Goal: Transaction & Acquisition: Obtain resource

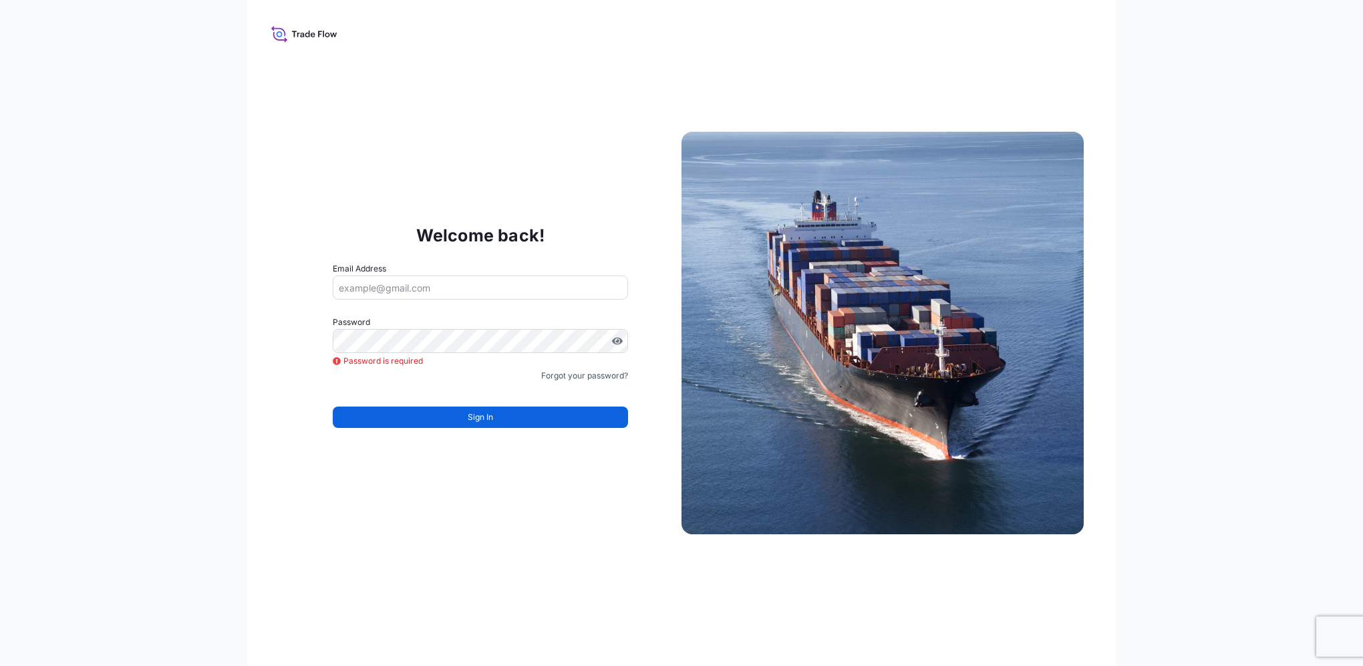
drag, startPoint x: 340, startPoint y: 291, endPoint x: 348, endPoint y: 297, distance: 10.6
click at [340, 291] on input "Email Address" at bounding box center [480, 287] width 295 height 24
type input "Mei.pau@bhp.com"
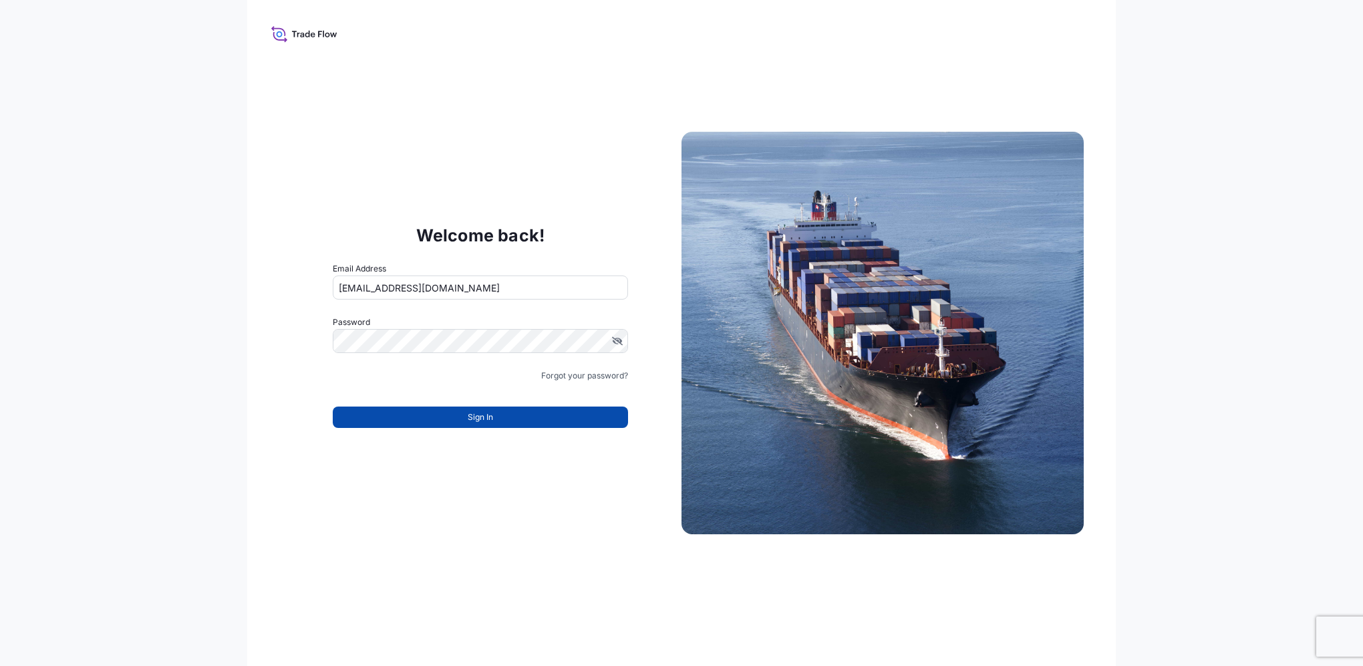
click at [497, 420] on button "Sign In" at bounding box center [480, 416] width 295 height 21
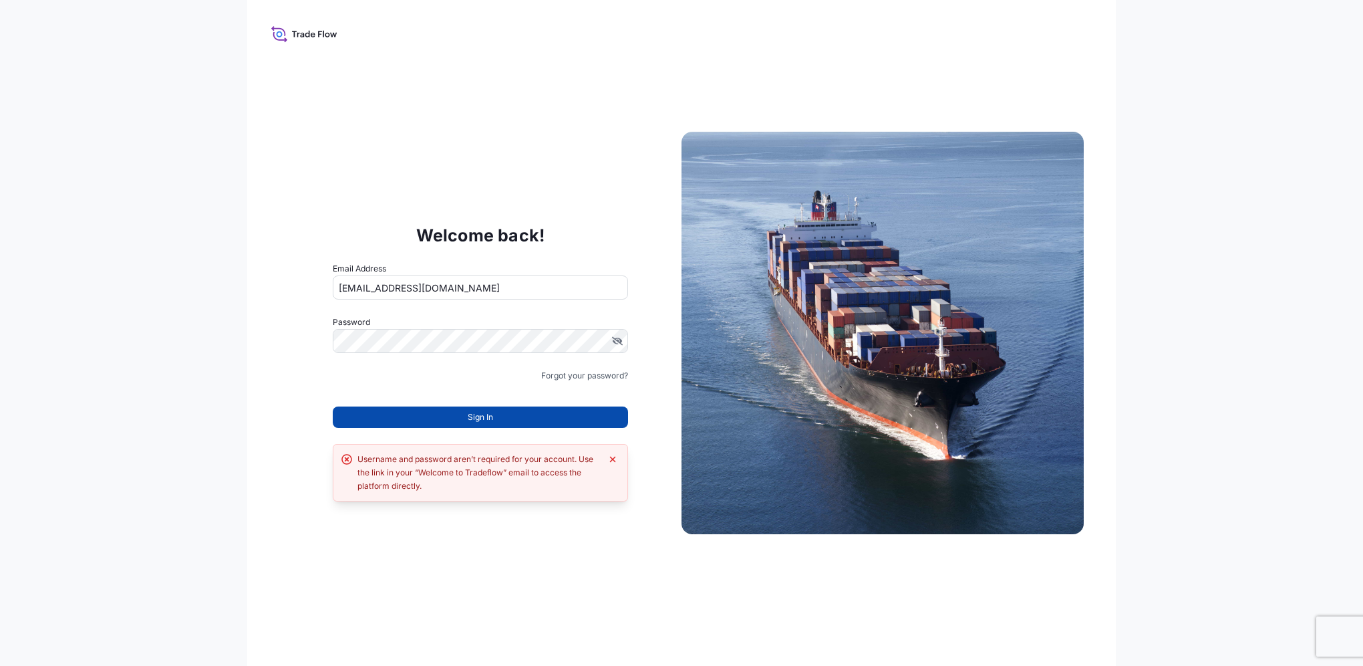
click at [477, 417] on span "Sign In" at bounding box center [480, 416] width 25 height 13
click at [606, 457] on button "Dismiss error" at bounding box center [612, 458] width 13 height 13
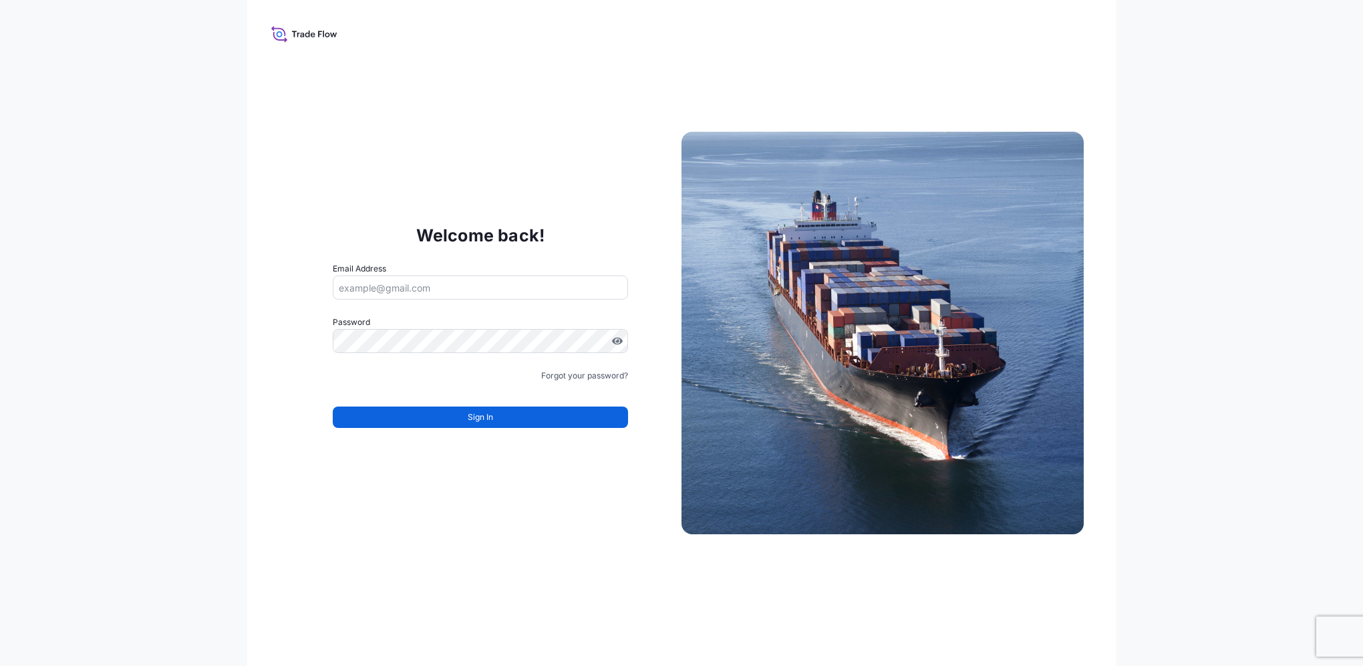
click at [361, 286] on input "Email Address" at bounding box center [480, 287] width 295 height 24
type input "mei.pau@bhp.com"
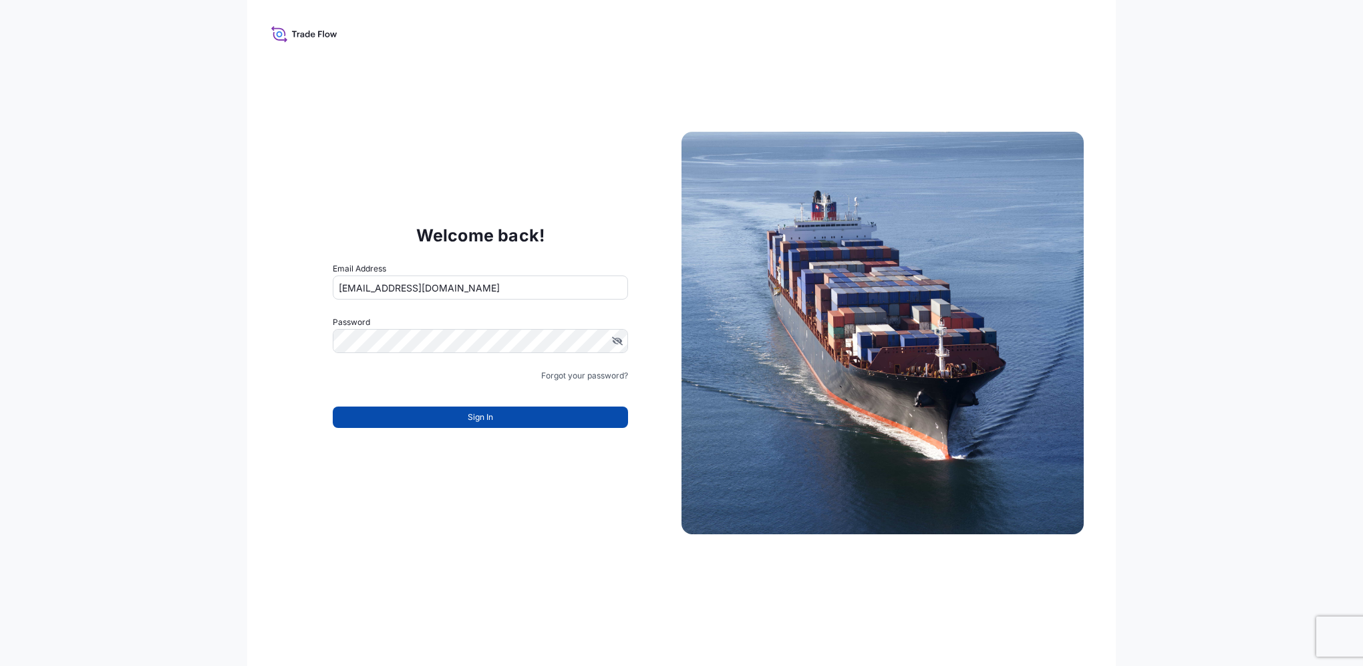
click at [495, 415] on button "Sign In" at bounding box center [480, 416] width 295 height 21
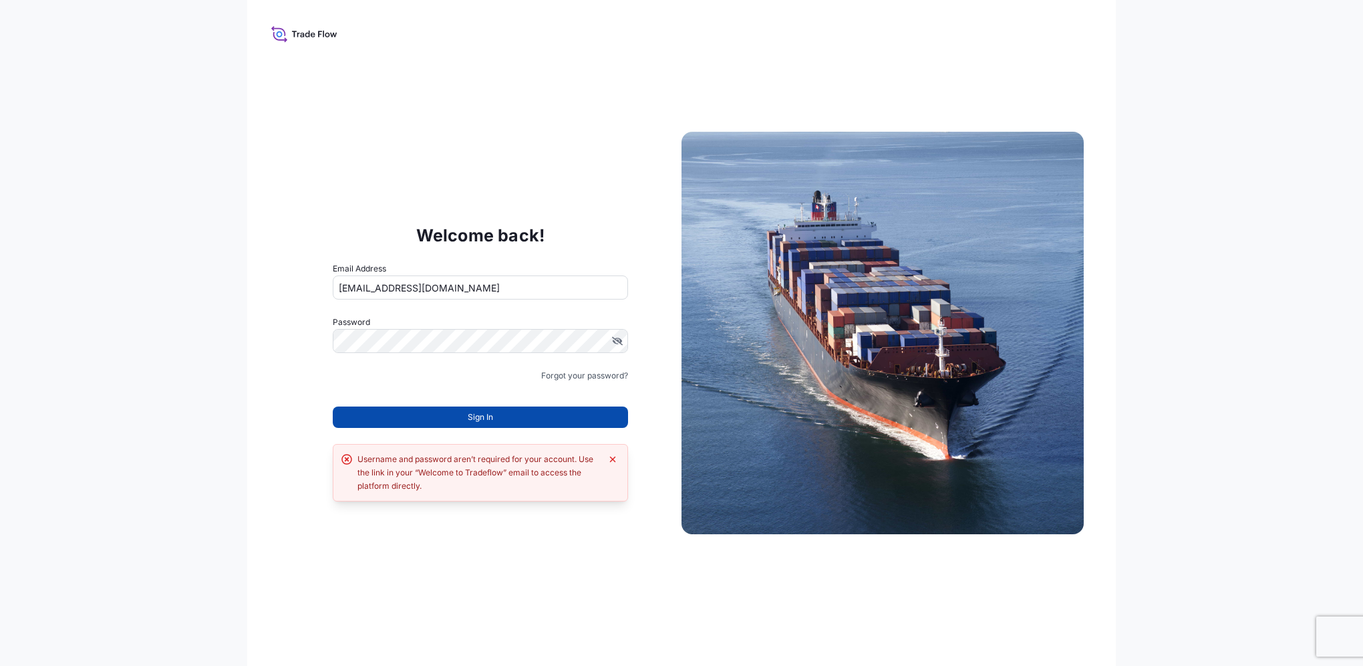
click at [501, 421] on button "Sign In" at bounding box center [480, 416] width 295 height 21
click at [601, 372] on link "Forgot your password?" at bounding box center [584, 375] width 87 height 13
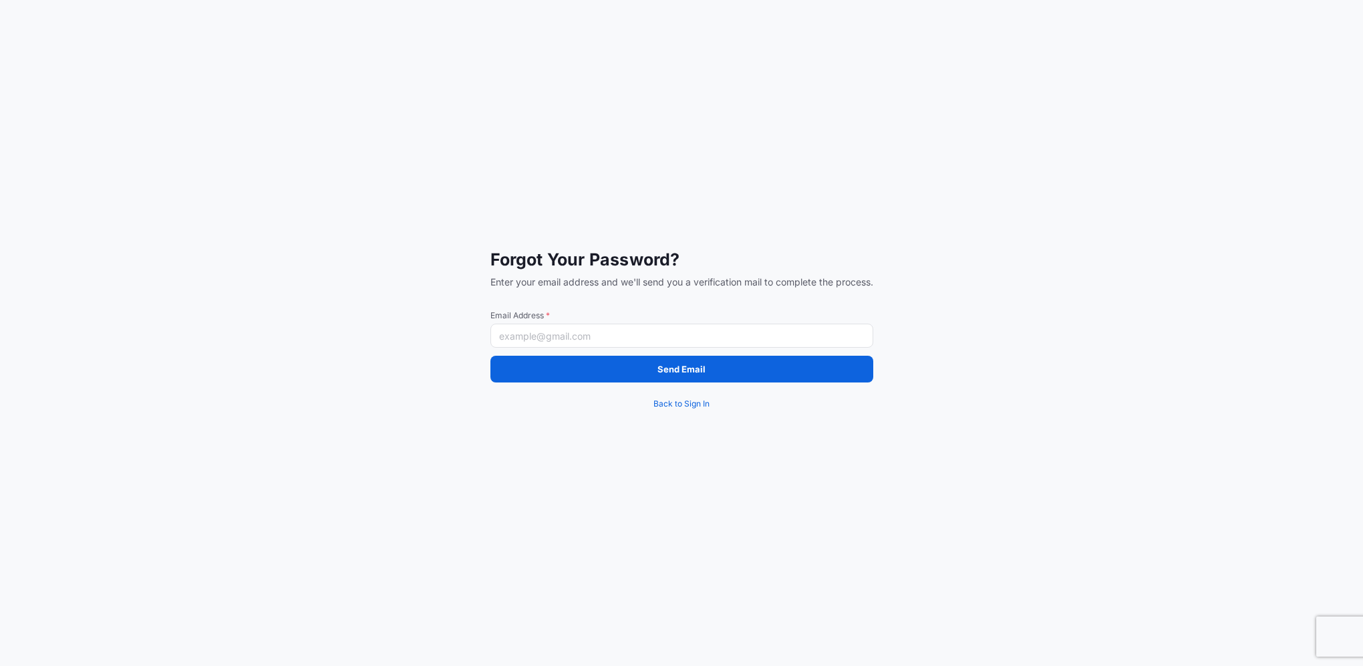
click at [541, 335] on input "Email Address *" at bounding box center [682, 335] width 383 height 24
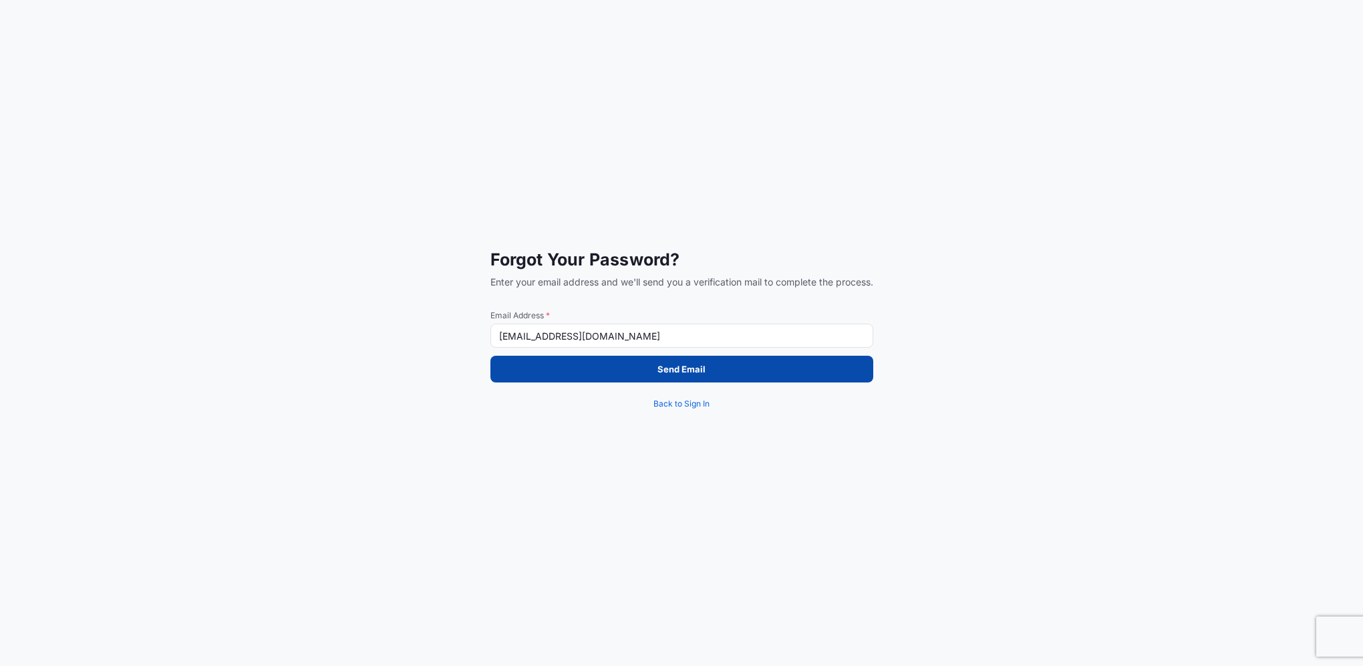
type input "[EMAIL_ADDRESS][DOMAIN_NAME]"
click at [655, 366] on button "Send Email" at bounding box center [682, 369] width 383 height 27
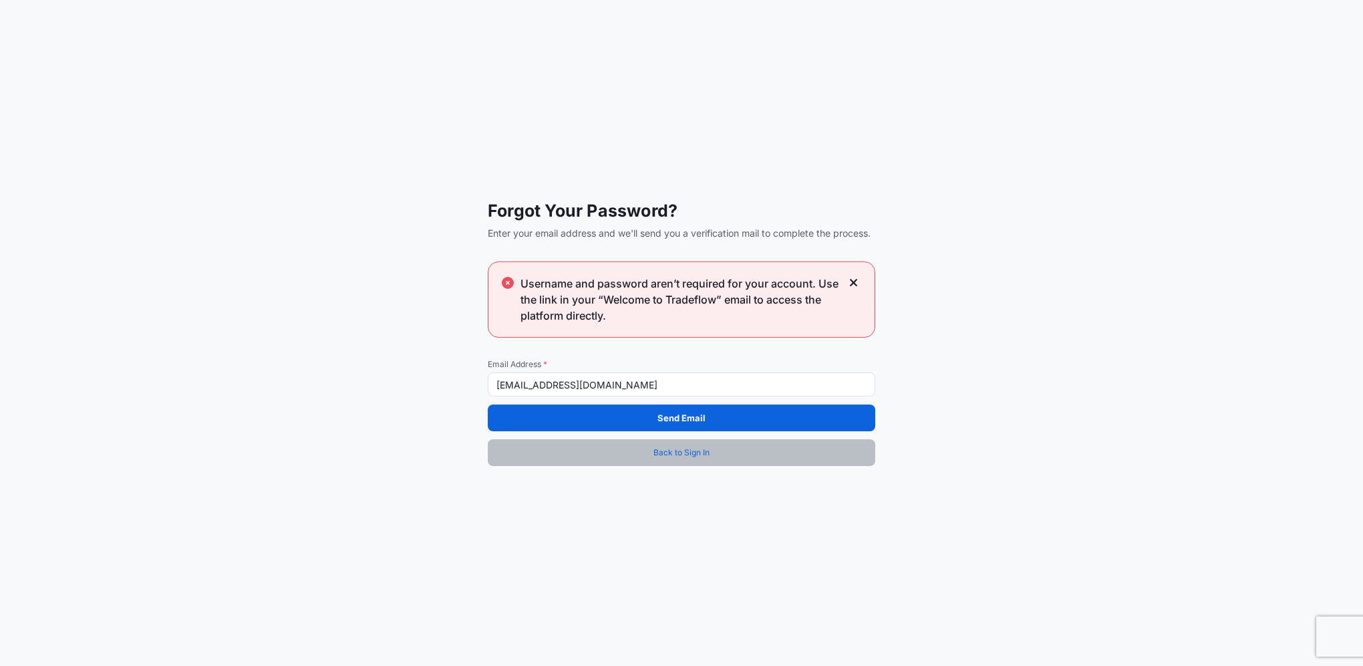
click at [666, 452] on span "Back to Sign In" at bounding box center [682, 452] width 56 height 13
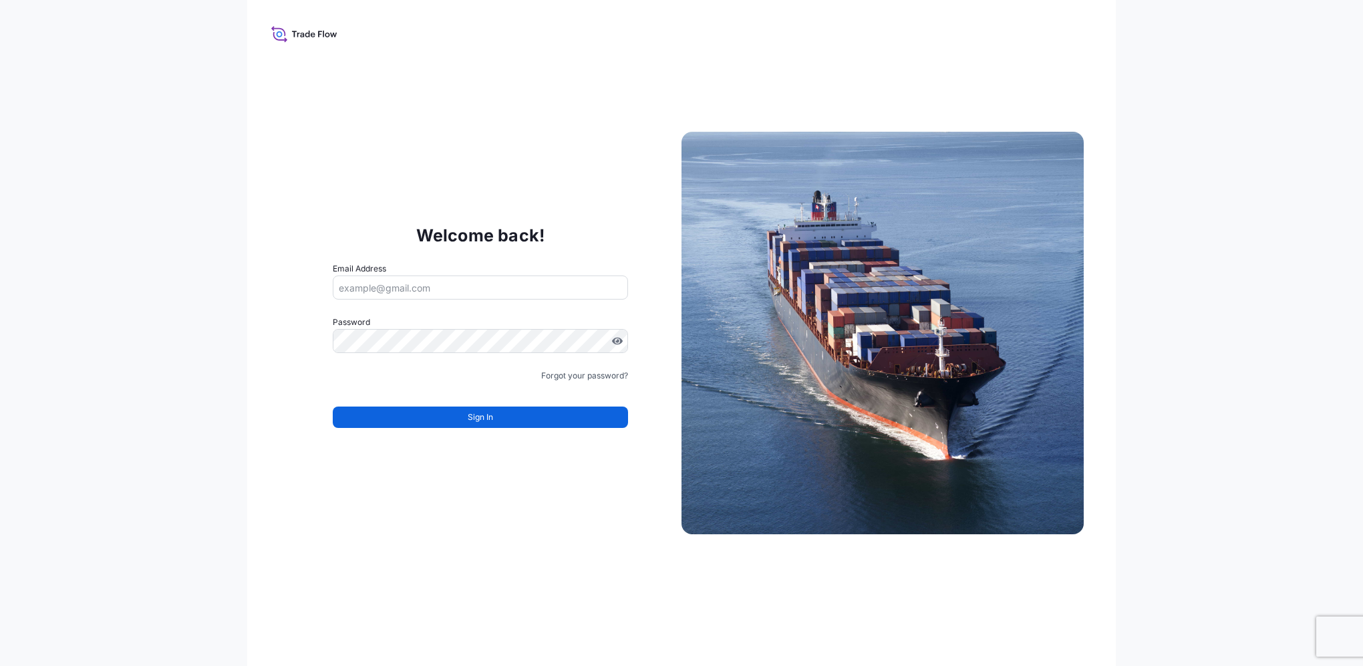
click at [304, 32] on icon at bounding box center [304, 33] width 66 height 19
click at [522, 414] on button "Sign In" at bounding box center [480, 416] width 295 height 21
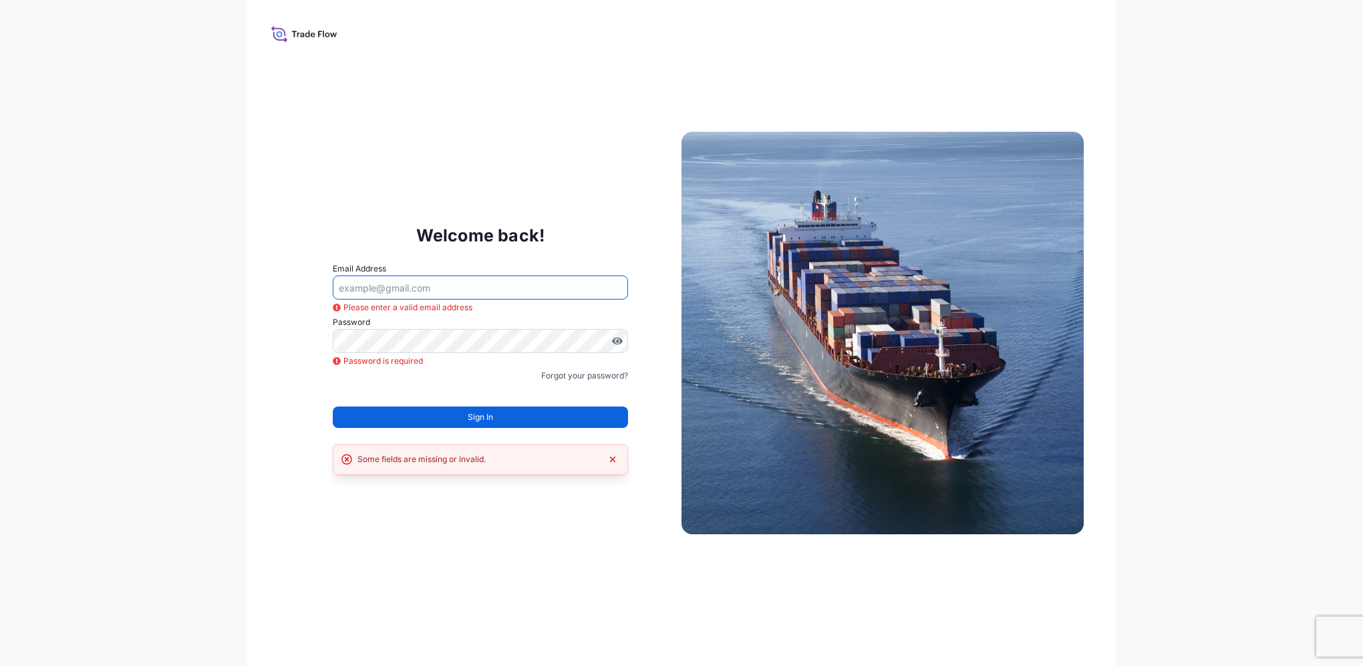
click at [382, 289] on input "Email Address" at bounding box center [480, 287] width 295 height 24
type input "[EMAIL_ADDRESS][DOMAIN_NAME]"
click at [347, 459] on icon at bounding box center [347, 459] width 11 height 11
click at [612, 456] on icon "Dismiss error" at bounding box center [613, 459] width 11 height 11
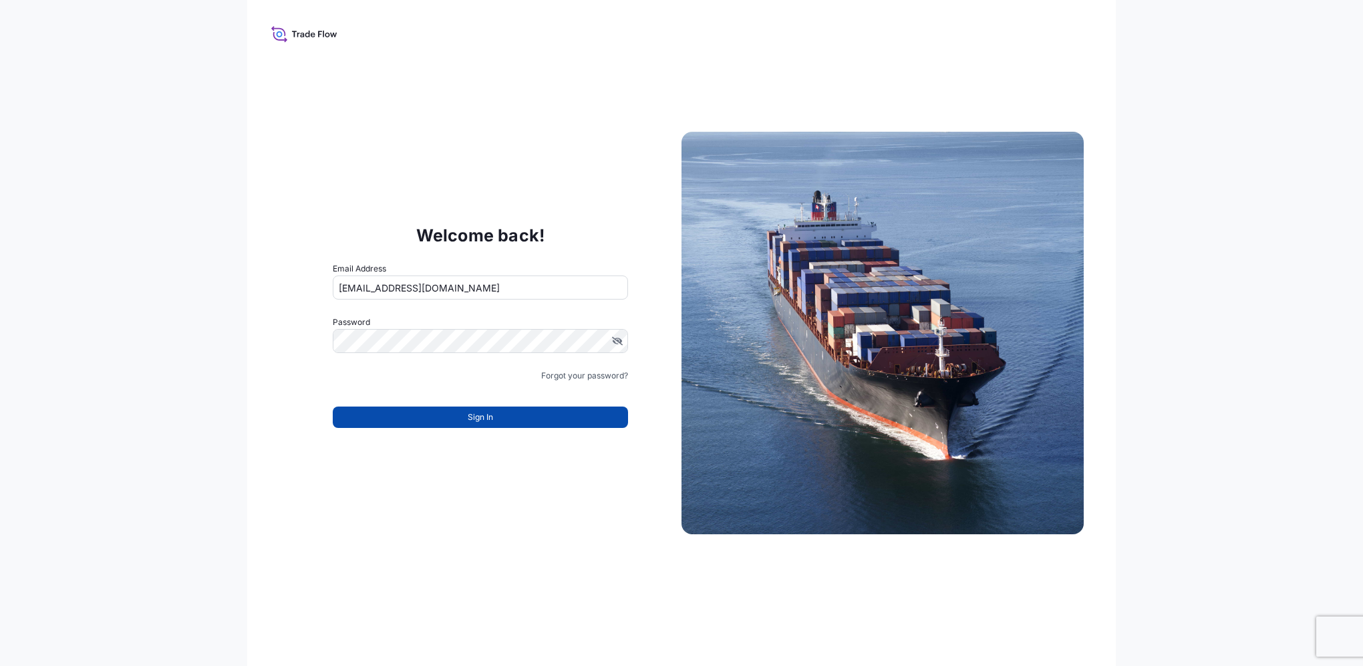
click at [481, 420] on span "Sign In" at bounding box center [480, 416] width 25 height 13
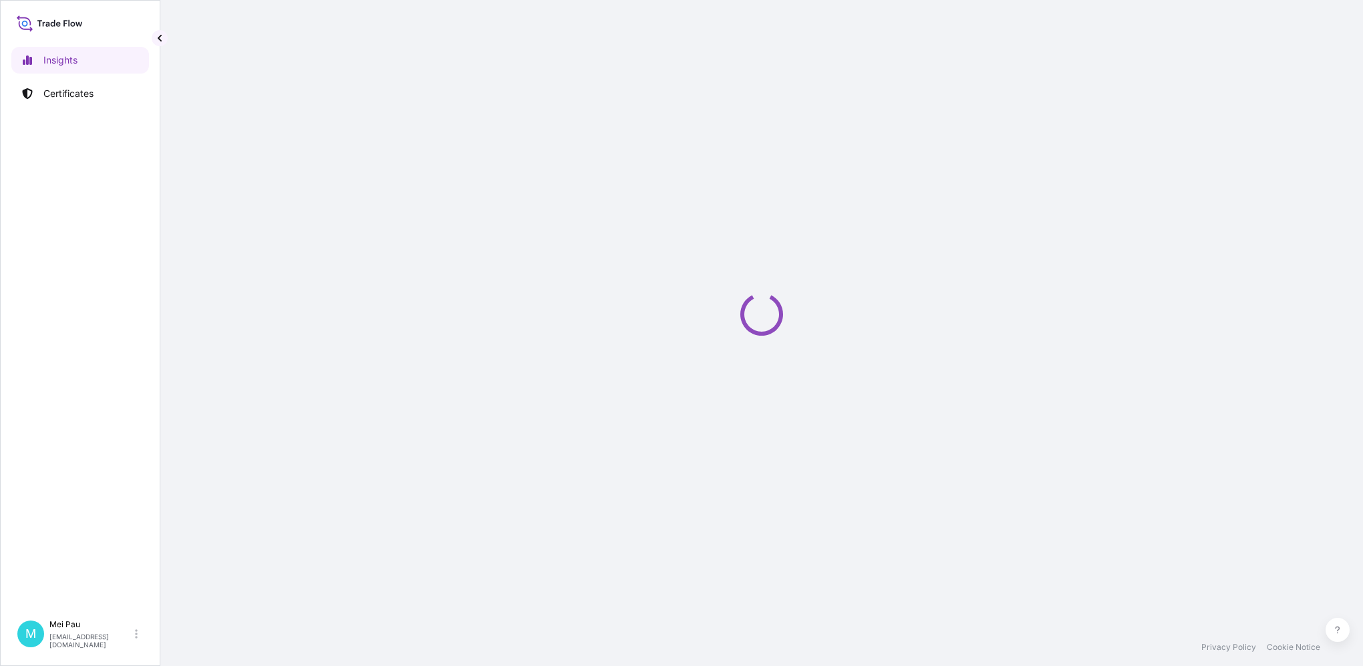
select select "2025"
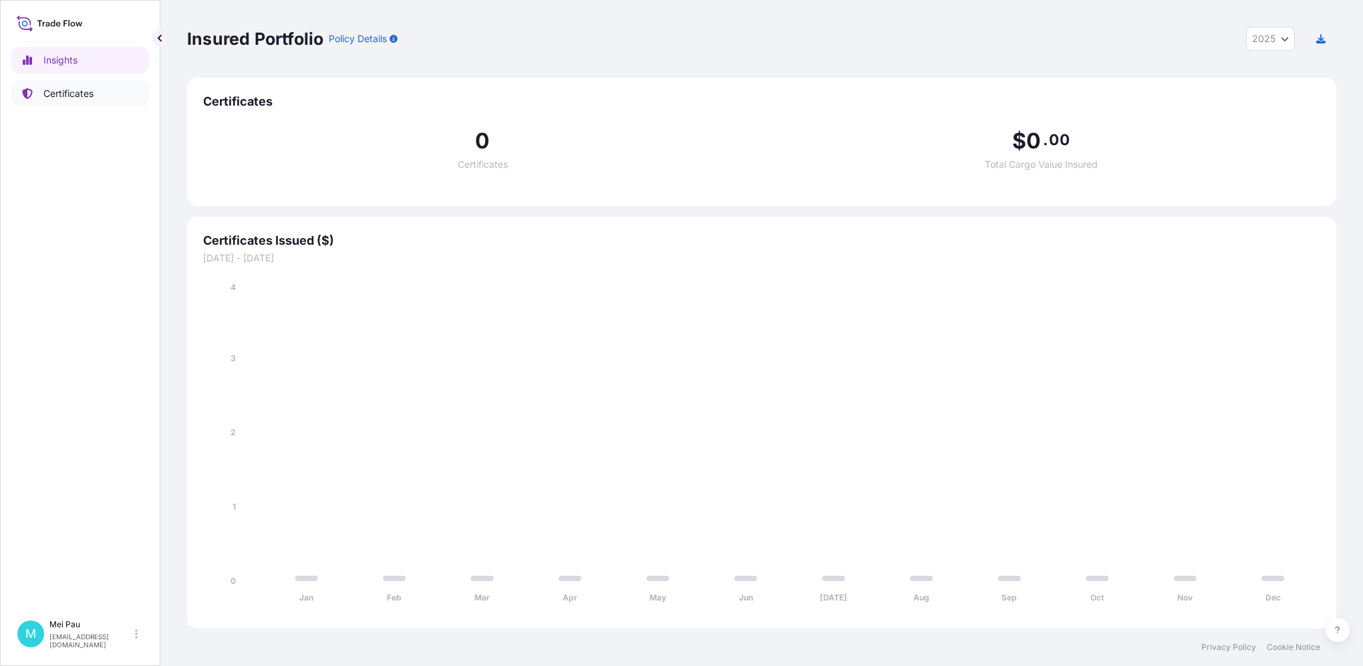
click at [62, 94] on p "Certificates" at bounding box center [68, 93] width 50 height 13
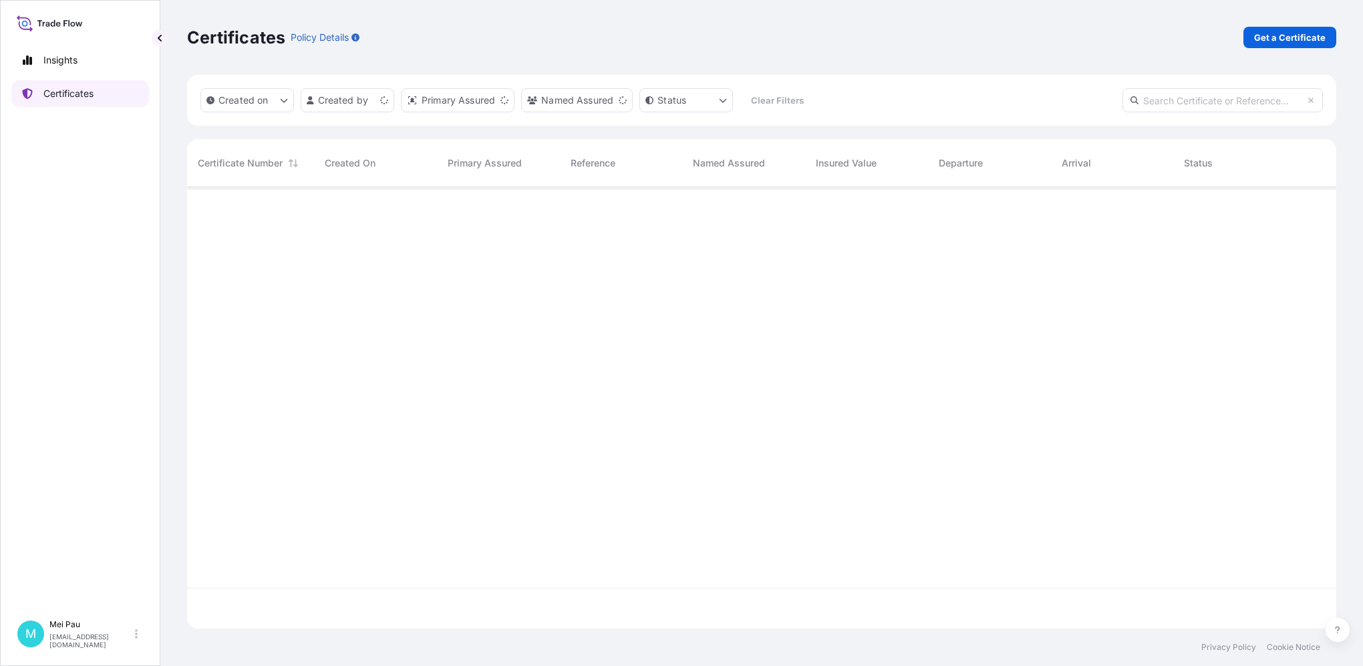
scroll to position [438, 1139]
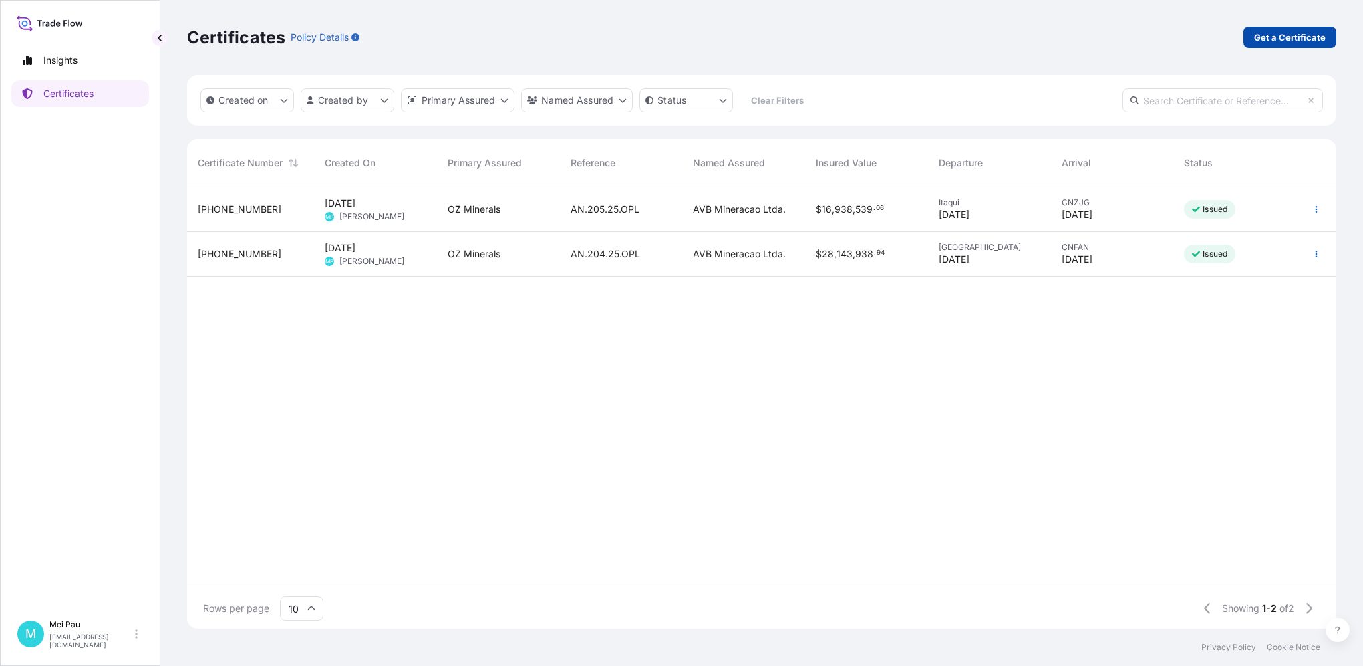
click at [1279, 35] on p "Get a Certificate" at bounding box center [1290, 37] width 72 height 13
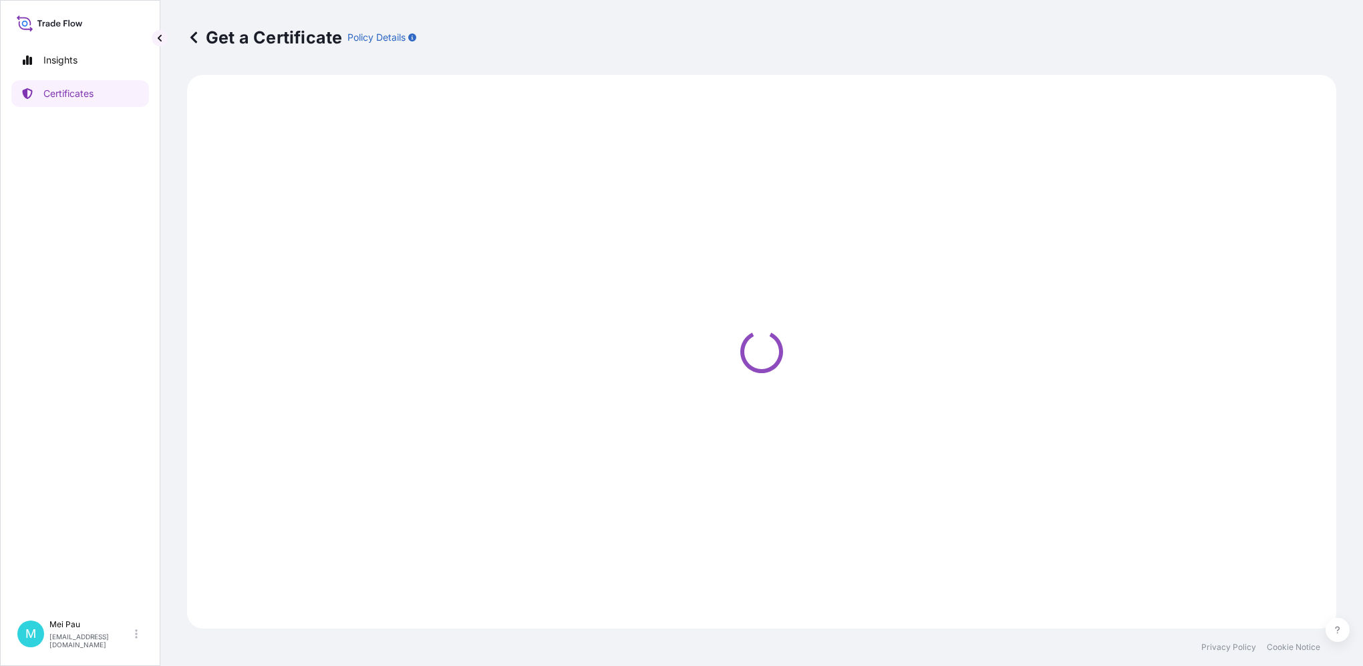
select select "Sea"
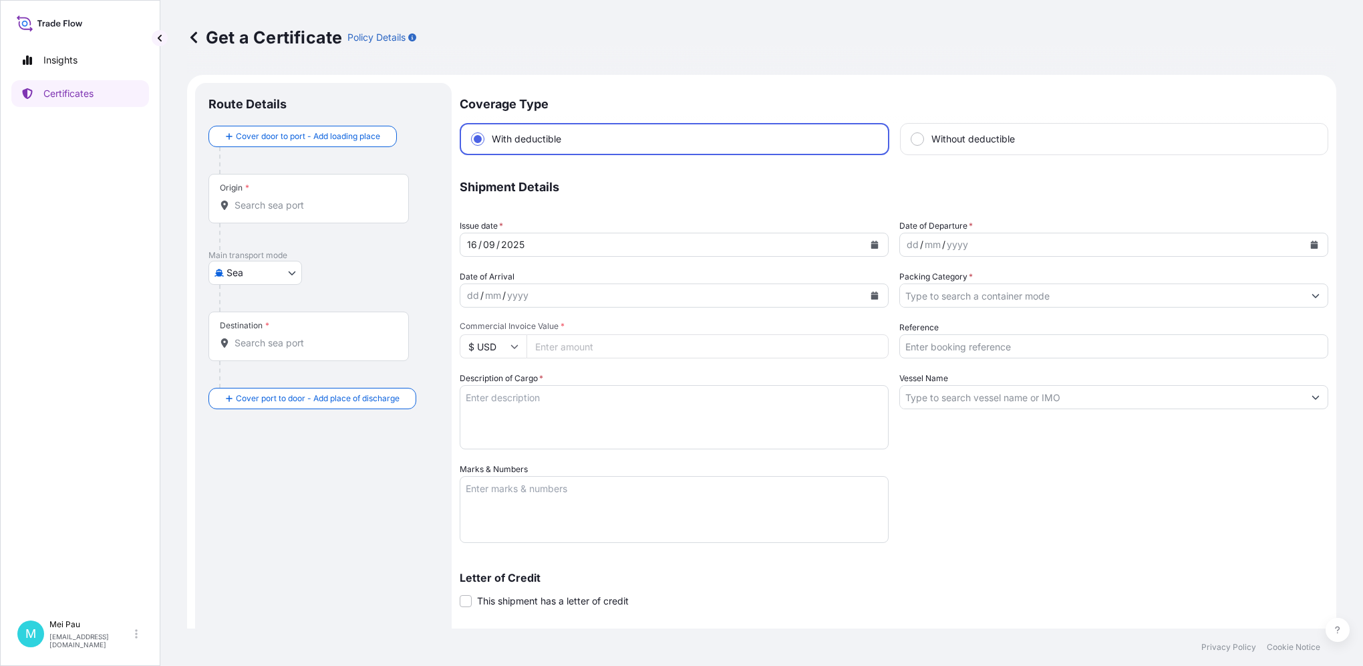
drag, startPoint x: 912, startPoint y: 139, endPoint x: 899, endPoint y: 147, distance: 15.0
click at [912, 139] on input "Without deductible" at bounding box center [918, 139] width 12 height 12
radio input "true"
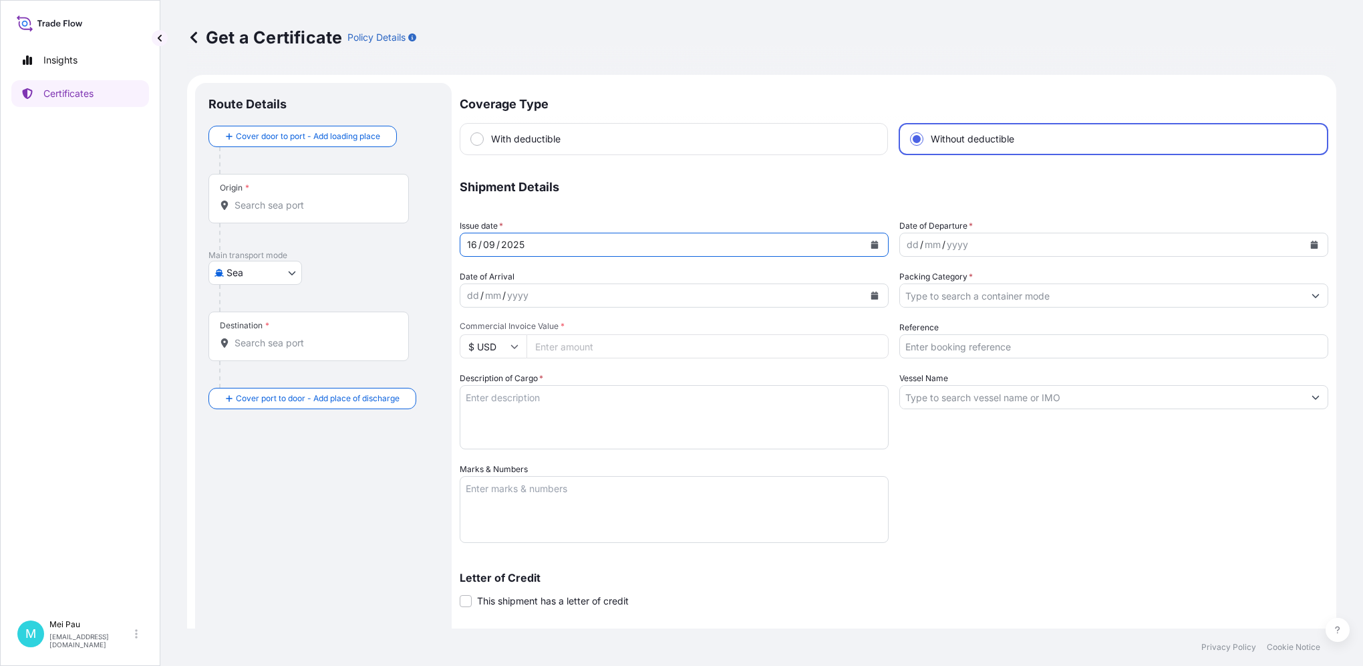
click at [475, 241] on div "16" at bounding box center [472, 245] width 13 height 16
click at [475, 297] on div "dd" at bounding box center [473, 295] width 15 height 16
click at [906, 237] on div "dd" at bounding box center [913, 245] width 15 height 16
click at [924, 298] on input "Packing Category *" at bounding box center [1102, 295] width 404 height 24
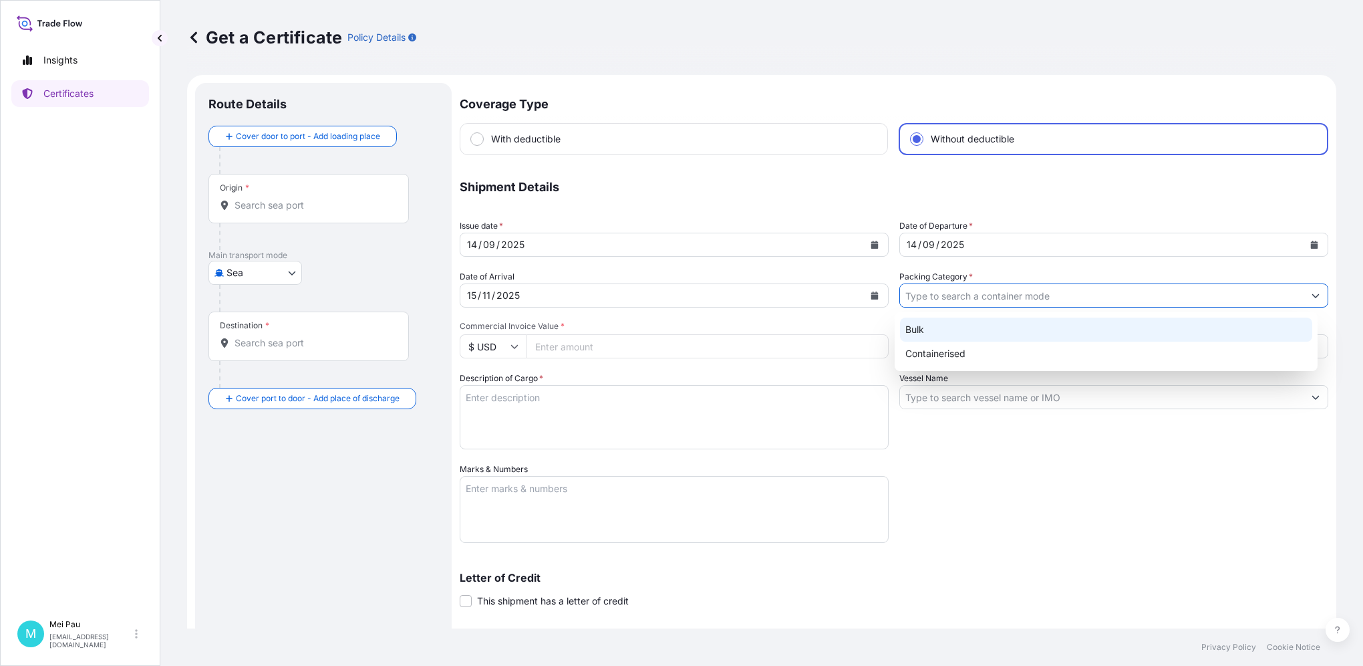
click at [922, 321] on div "Bulk" at bounding box center [1106, 329] width 412 height 24
type input "Bulk"
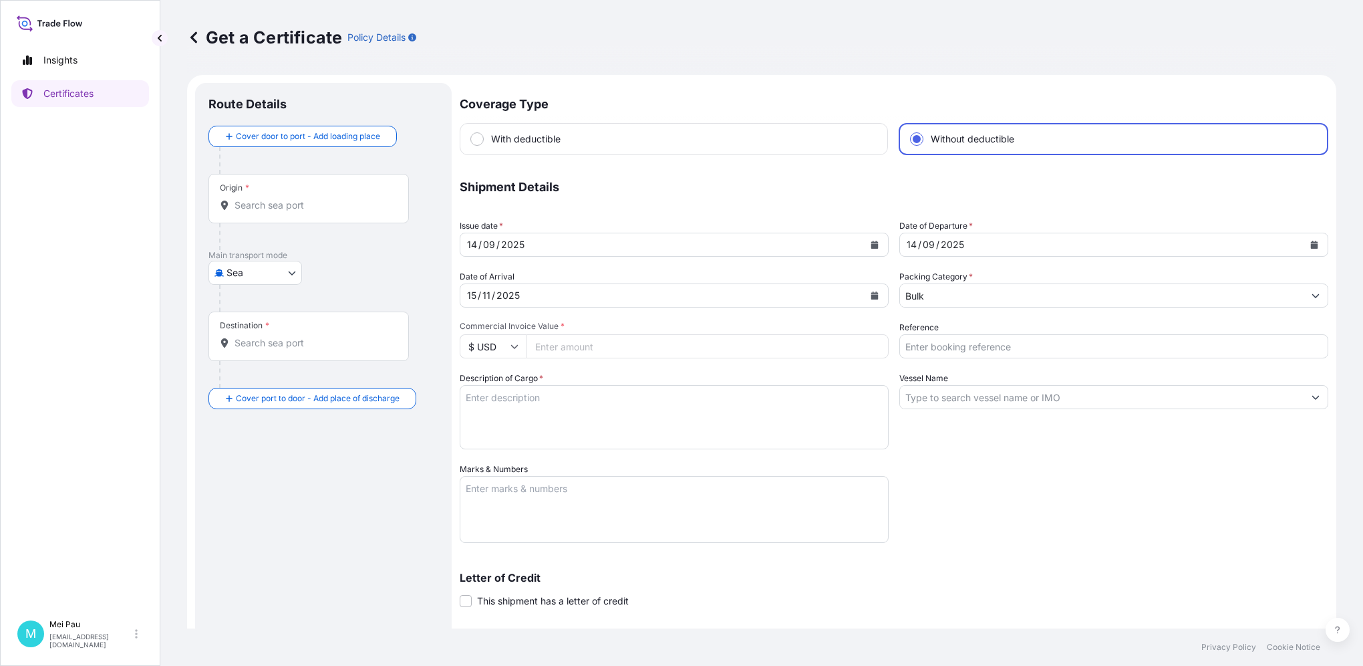
click at [559, 351] on input "Commercial Invoice Value *" at bounding box center [708, 346] width 362 height 24
drag, startPoint x: 548, startPoint y: 346, endPoint x: 563, endPoint y: 356, distance: 18.4
click at [548, 346] on input "Commercial Invoice Value *" at bounding box center [708, 346] width 362 height 24
type input "16492688.88"
click at [909, 348] on input "Reference" at bounding box center [1114, 346] width 429 height 24
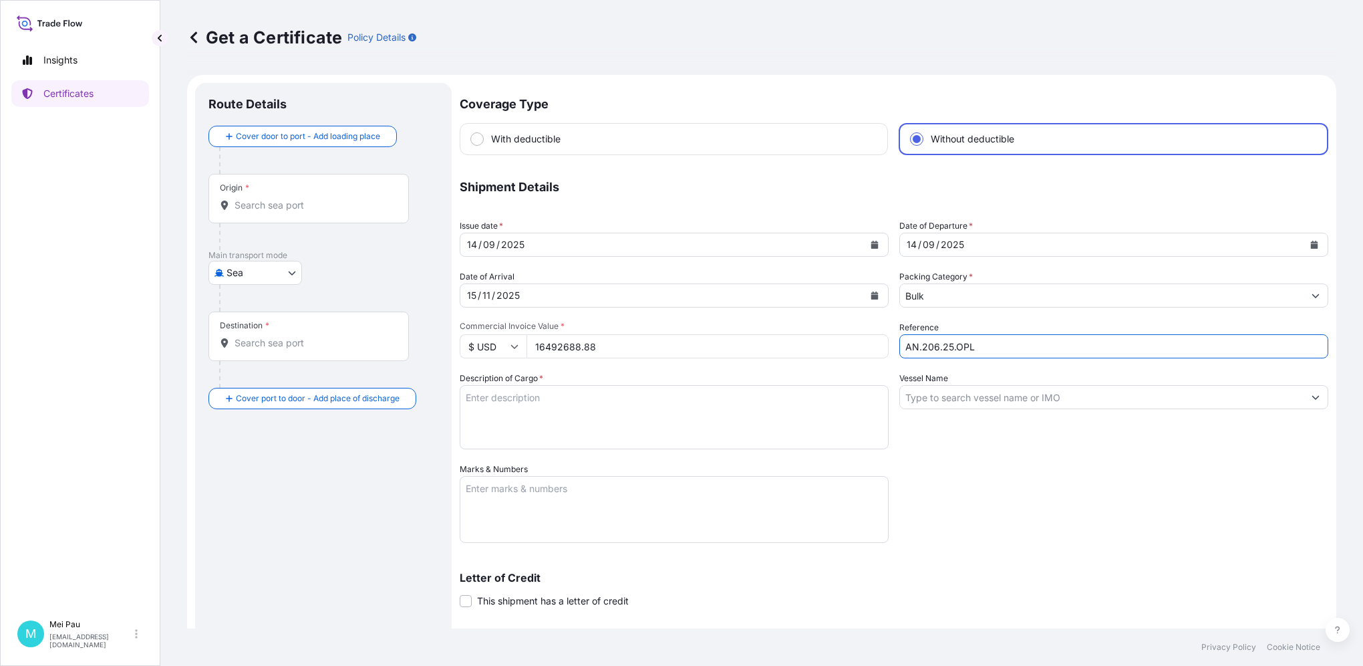
type input "AN.206.25.OPL"
click at [516, 401] on textarea "Description of Cargo *" at bounding box center [674, 417] width 429 height 64
click at [482, 396] on textarea "Description of Cargo *" at bounding box center [674, 417] width 429 height 64
type textarea "Carajas Copper Concentrates Packing: In Bulk Gross Weight: 5.904WMT"
click at [946, 398] on input "Vessel Name" at bounding box center [1102, 397] width 404 height 24
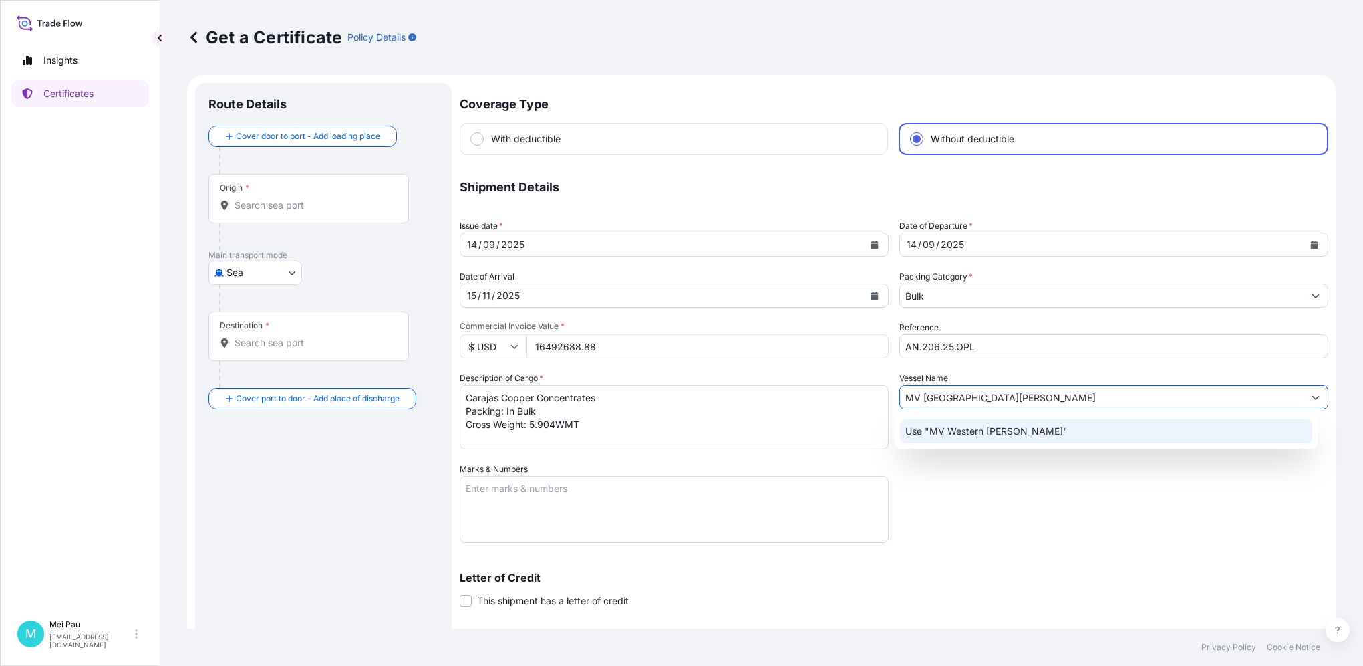
click at [1041, 425] on div "Use "MV Western Santiago"" at bounding box center [1106, 431] width 412 height 24
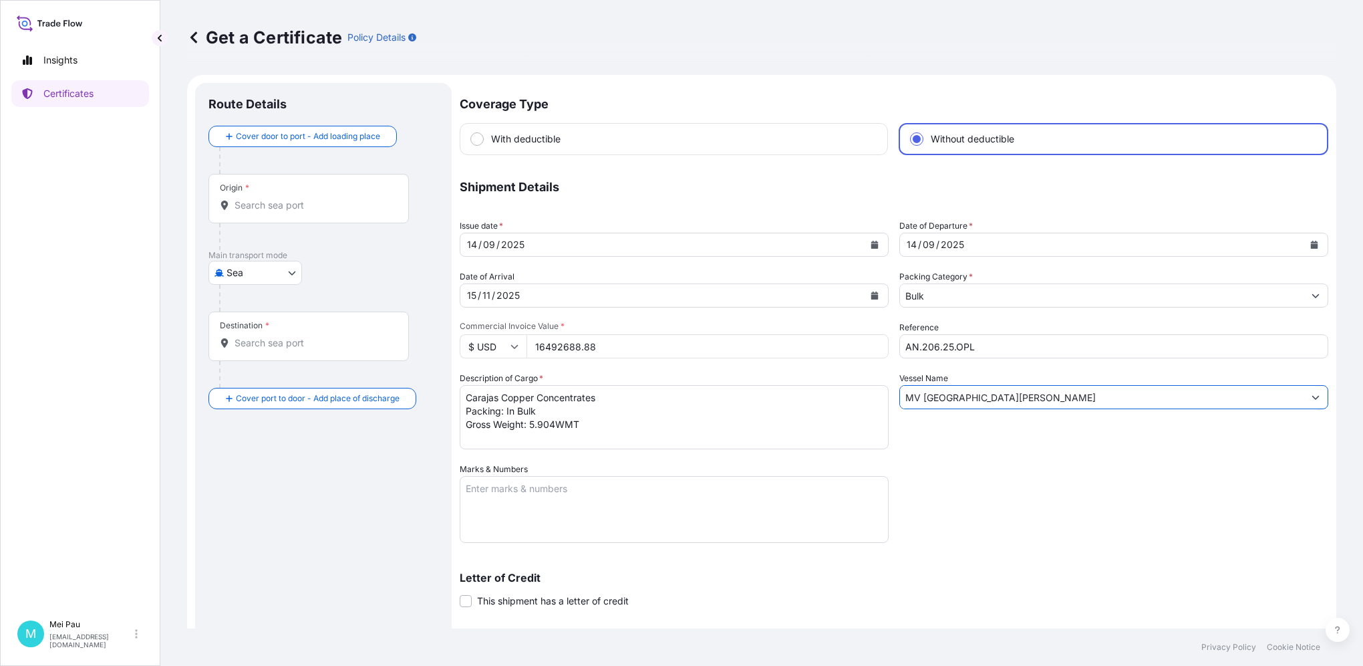
type input "MV Western Santiago"
drag, startPoint x: 568, startPoint y: 492, endPoint x: 598, endPoint y: 489, distance: 30.2
click at [568, 491] on textarea "Marks & Numbers" at bounding box center [674, 509] width 429 height 67
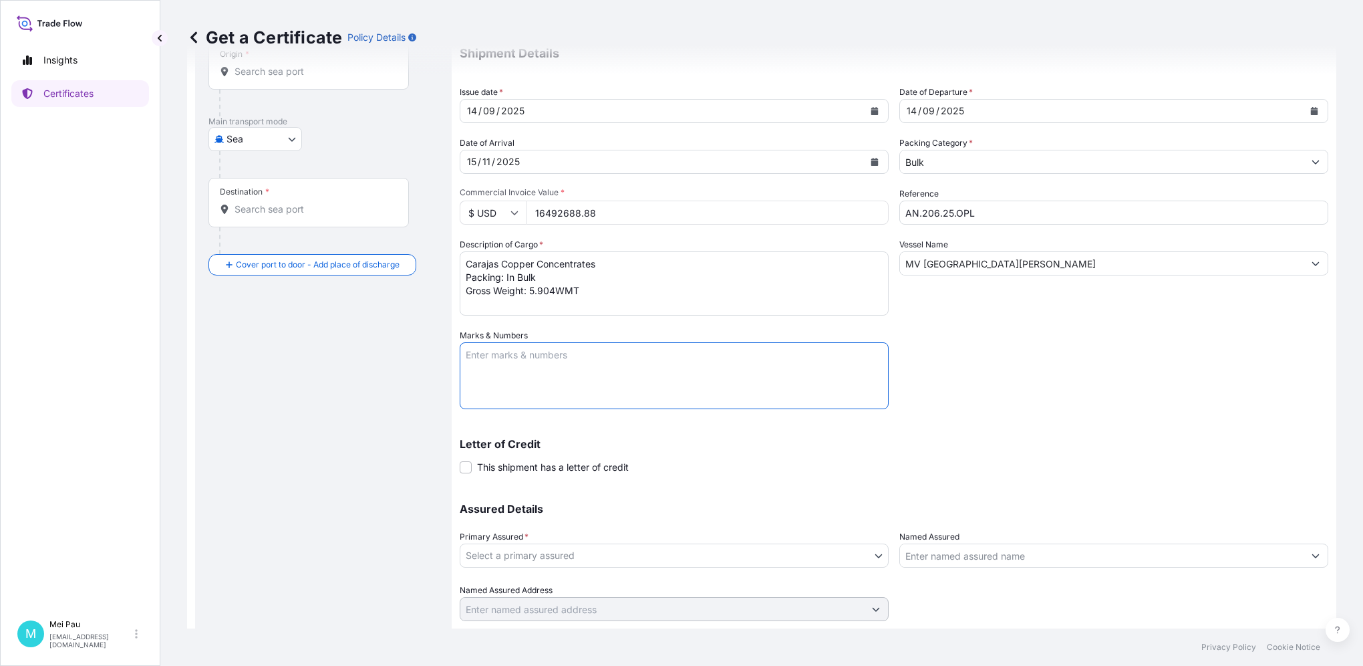
scroll to position [170, 0]
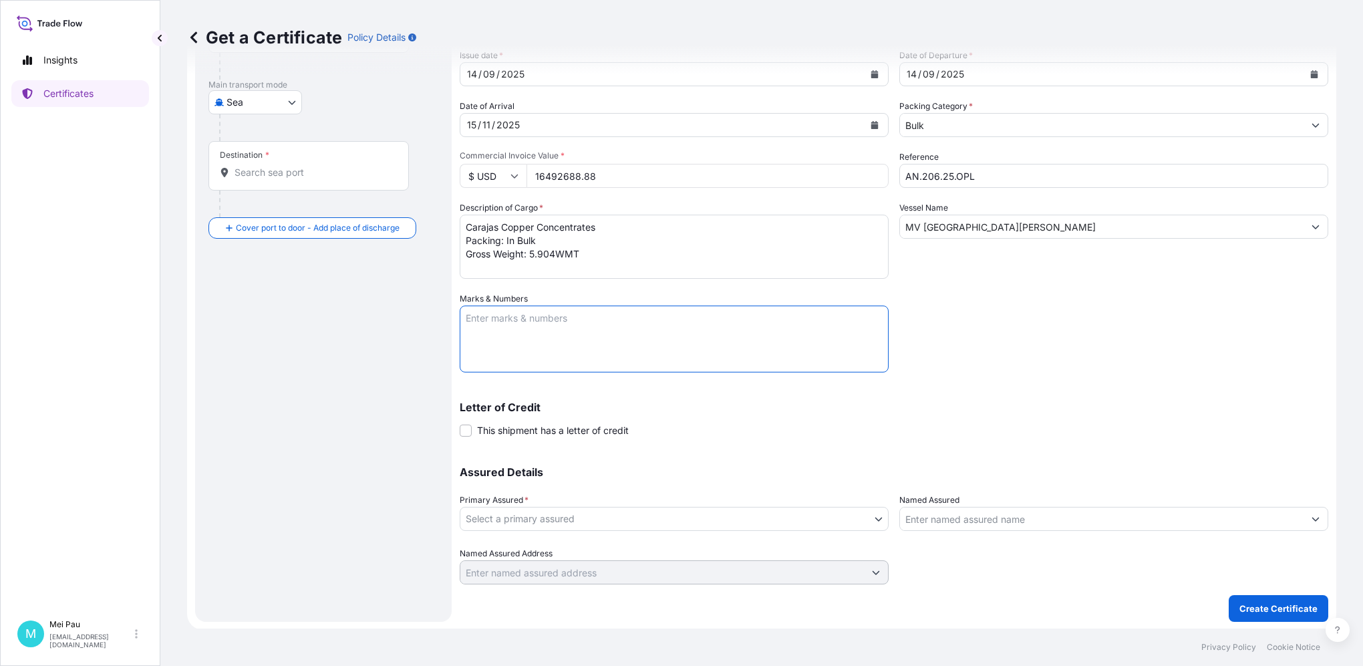
click at [487, 513] on body "Insights Certificates M Mei Pau mei.pau@bhp.com Get a Certificate Policy Detail…" at bounding box center [681, 333] width 1363 height 666
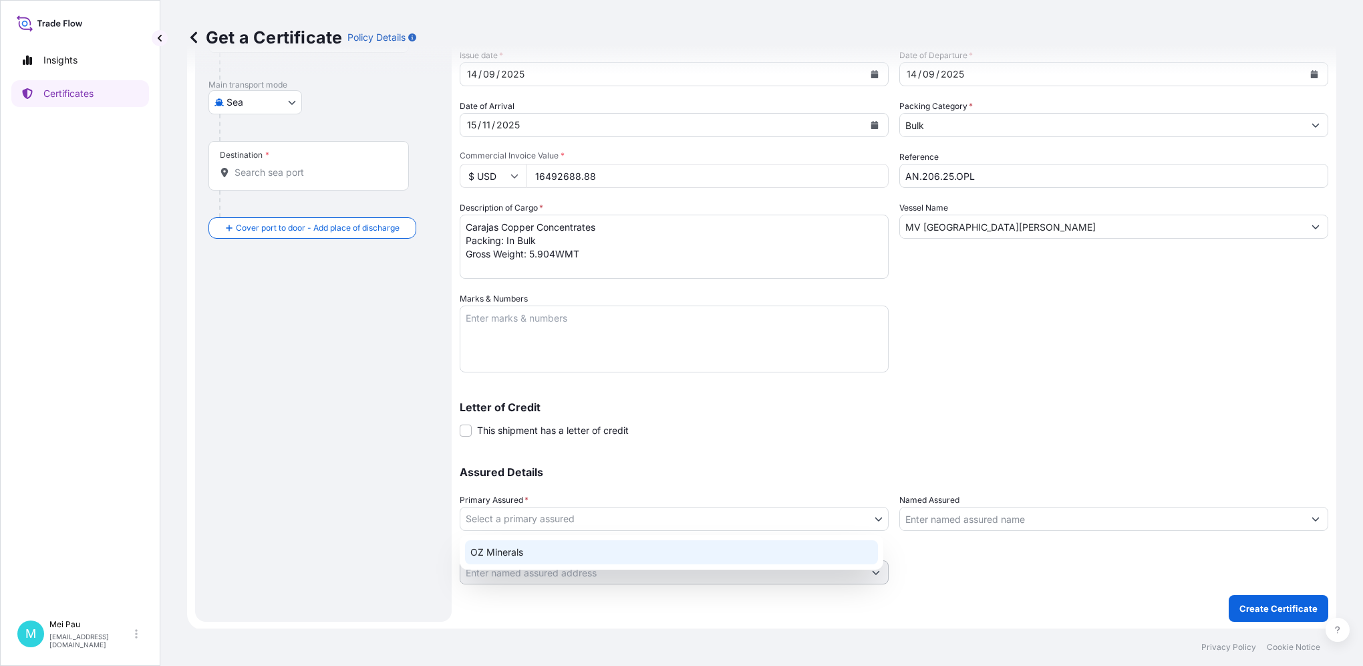
click at [491, 548] on div "OZ Minerals" at bounding box center [671, 552] width 413 height 24
select select "31885"
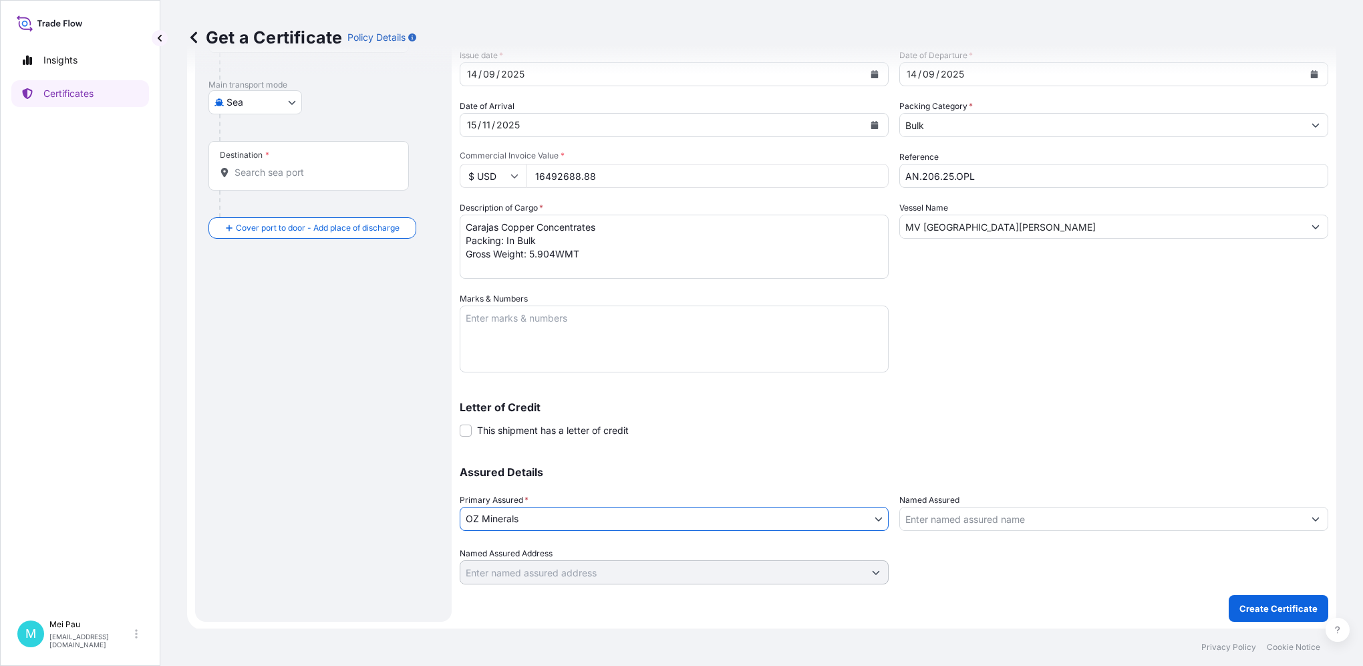
click at [909, 519] on input "Named Assured" at bounding box center [1102, 519] width 404 height 24
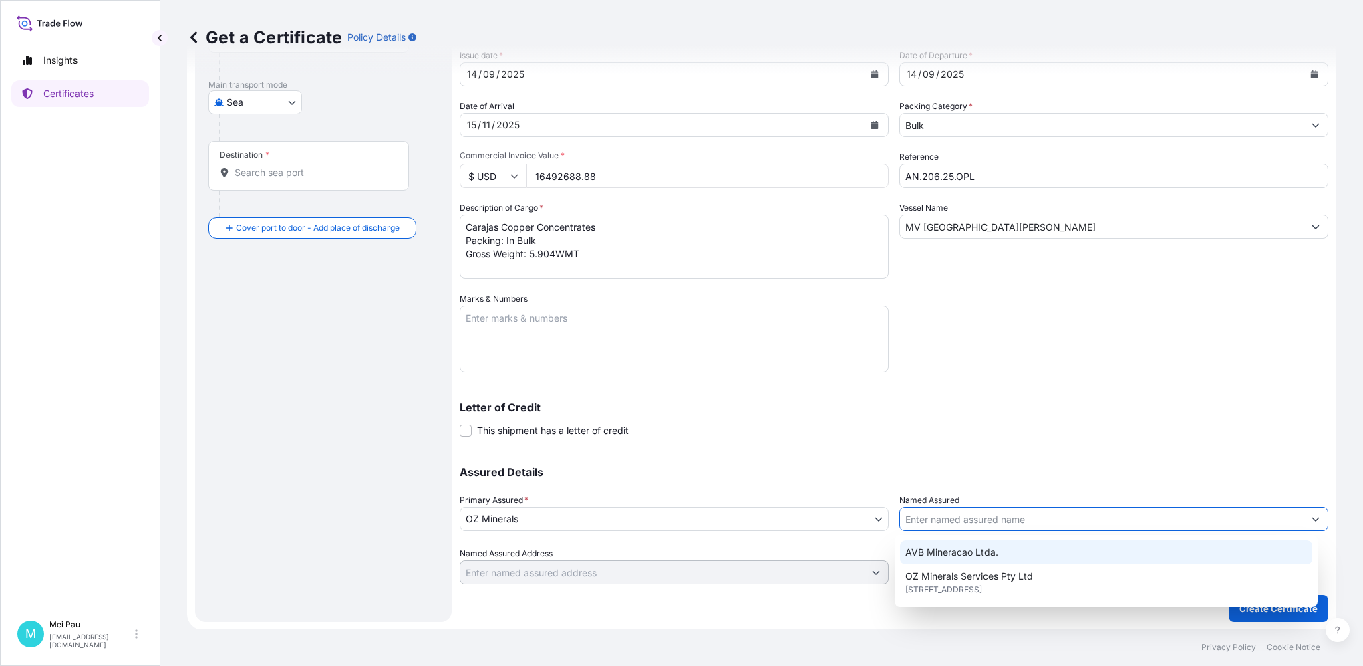
click at [920, 545] on span "AVB Mineracao Ltda." at bounding box center [952, 551] width 93 height 13
type input "AVB Mineracao Ltda."
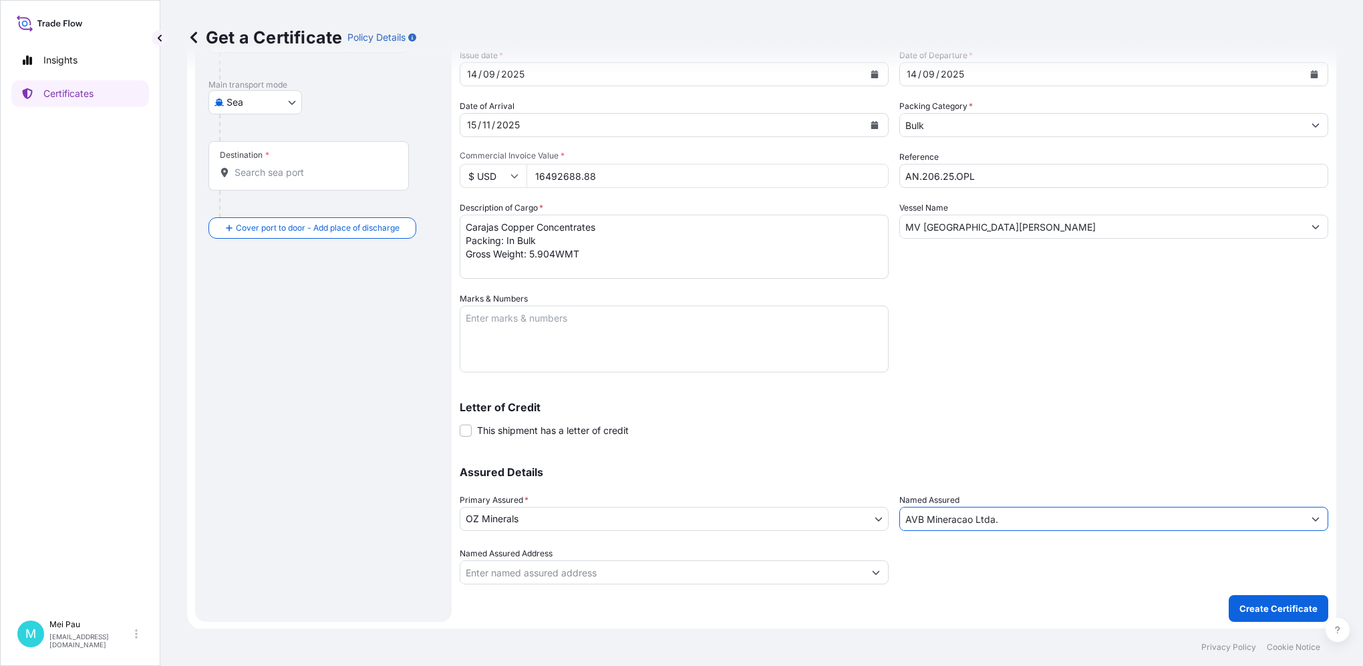
click at [527, 577] on input "Named Assured Address" at bounding box center [662, 572] width 404 height 24
drag, startPoint x: 519, startPoint y: 570, endPoint x: 547, endPoint y: 573, distance: 28.3
click at [519, 570] on input "Named Assured Address" at bounding box center [662, 572] width 404 height 24
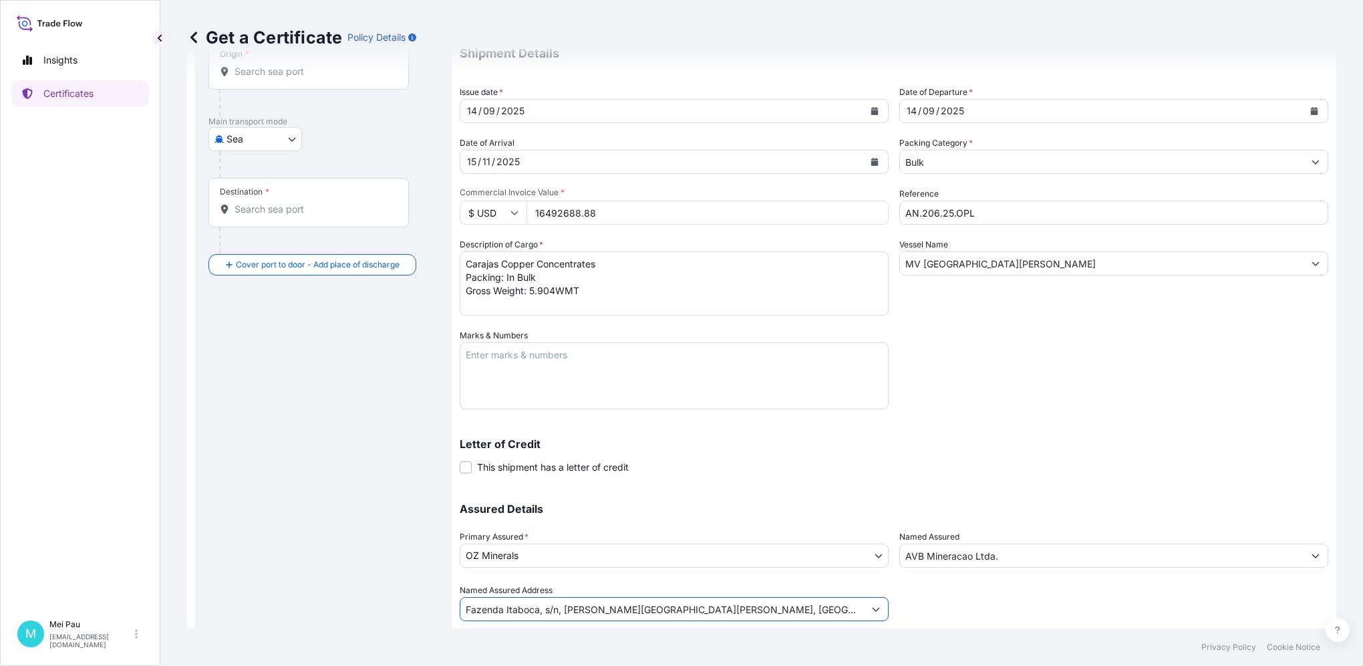
scroll to position [0, 0]
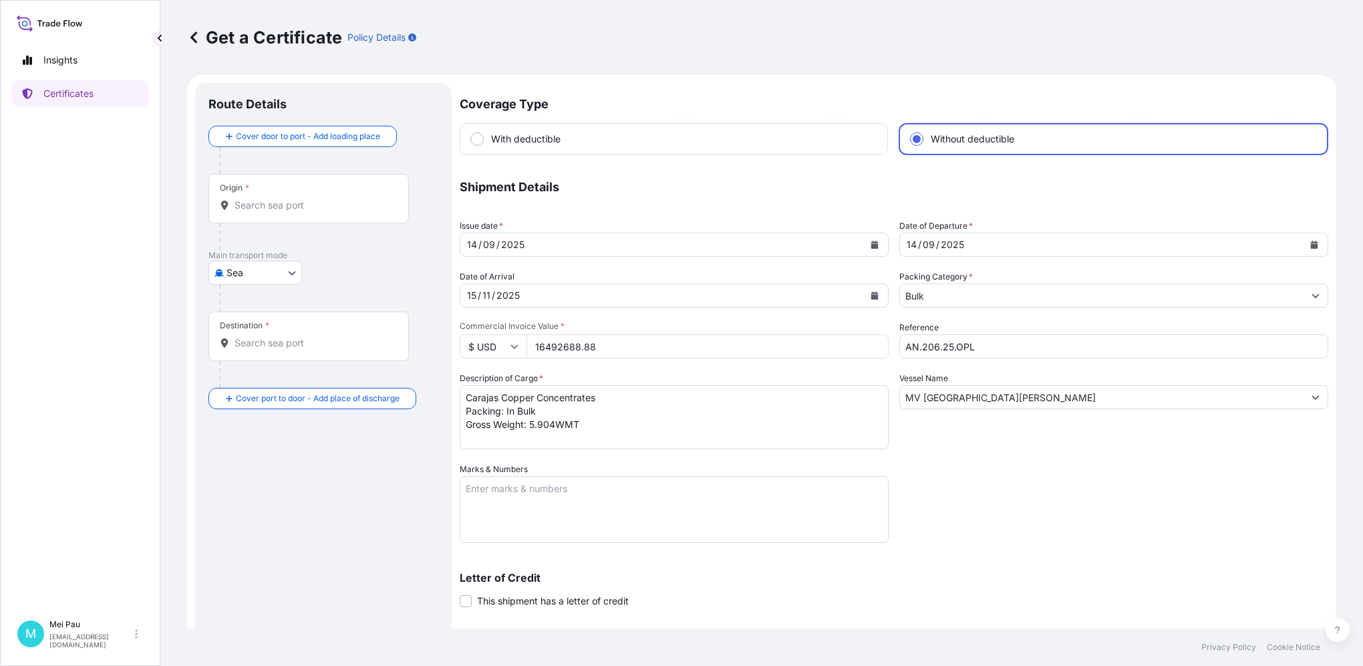
type input "Fazenda Itaboca, s/n, Gleba Grota Rica, Curionopolis, Para, CEP: 68.523-000, Br…"
click at [251, 209] on input "Origin *" at bounding box center [314, 204] width 158 height 13
click at [245, 198] on input "Origin * Please select an origin" at bounding box center [314, 204] width 158 height 13
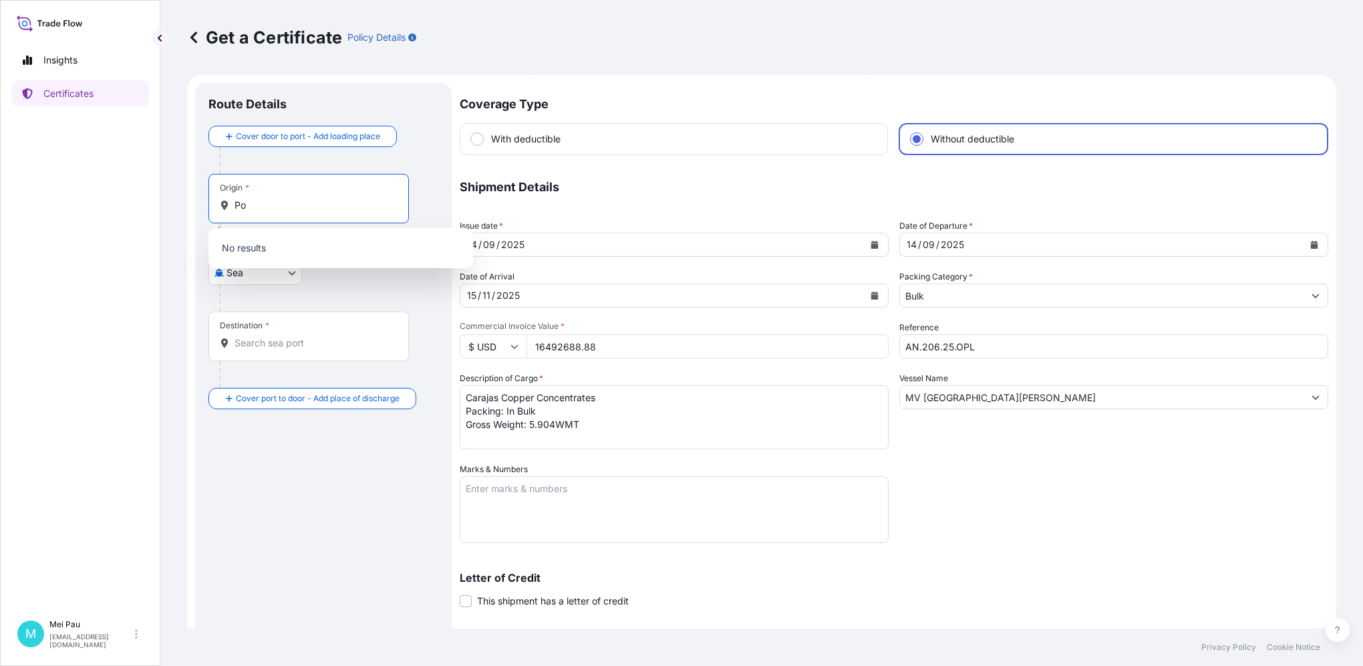
type input "P"
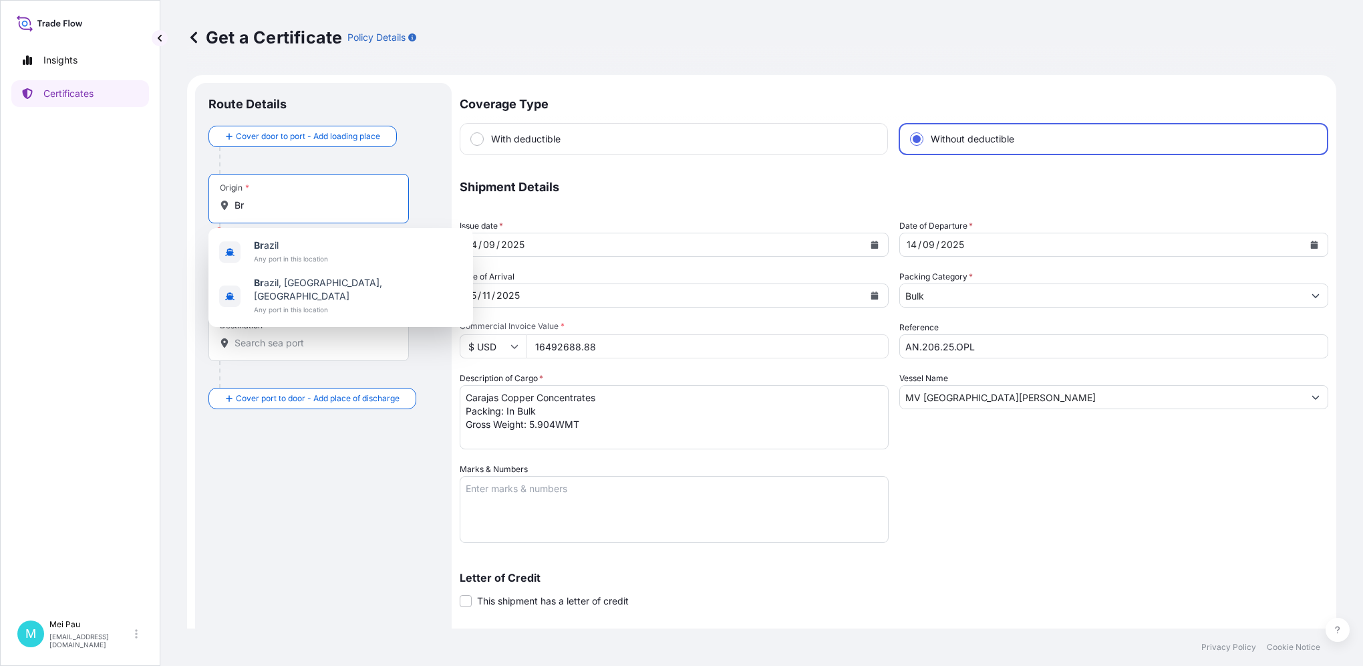
type input "B"
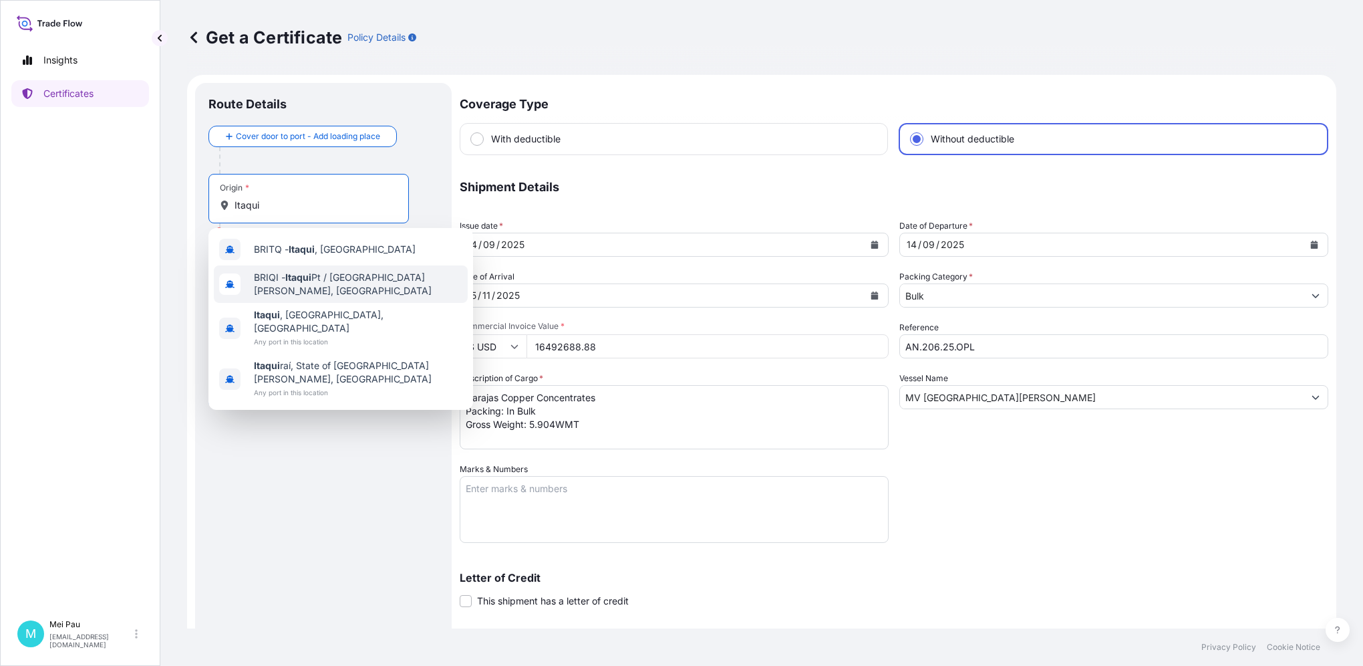
click at [332, 286] on span "BRIQI - Itaqui Pt / Sao Luis, Brazil" at bounding box center [358, 284] width 209 height 27
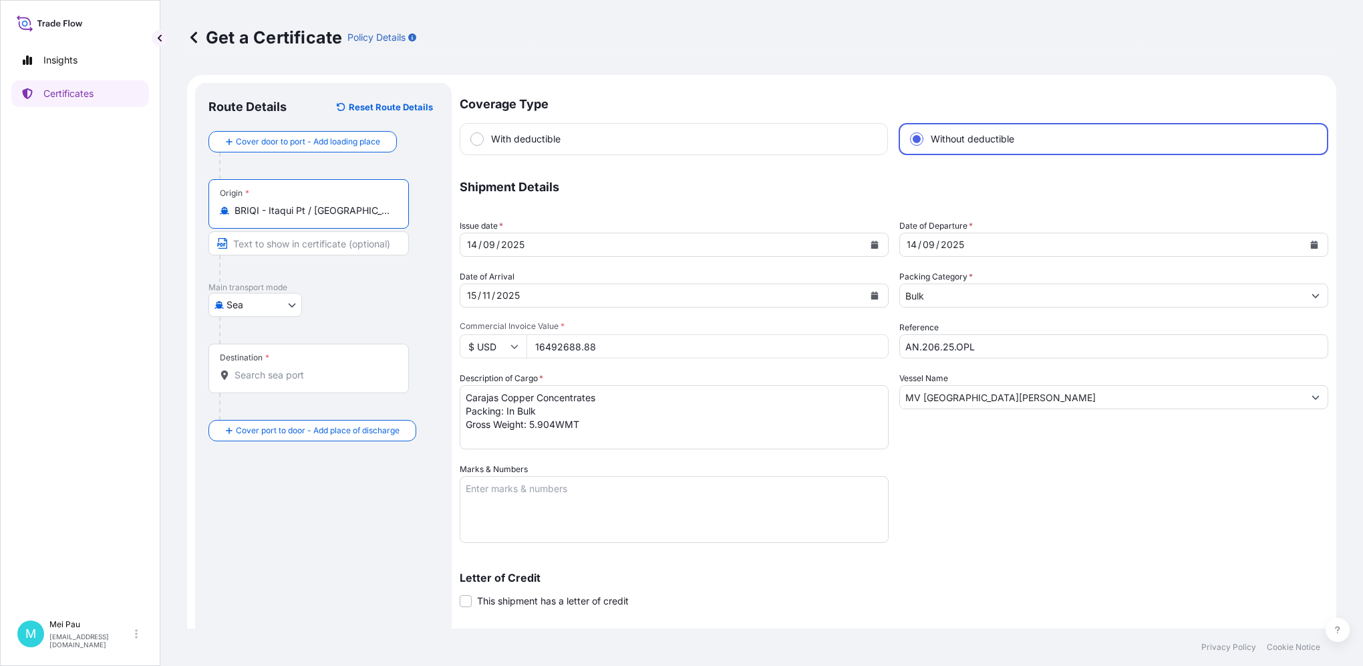
type input "BRIQI - Itaqui Pt / Sao Luis, Brazil"
click at [265, 245] on input "Text to appear on certificate" at bounding box center [309, 243] width 201 height 24
type input "Porto Do Itaqui, Brazil"
click at [249, 374] on input "Destination *" at bounding box center [314, 374] width 158 height 13
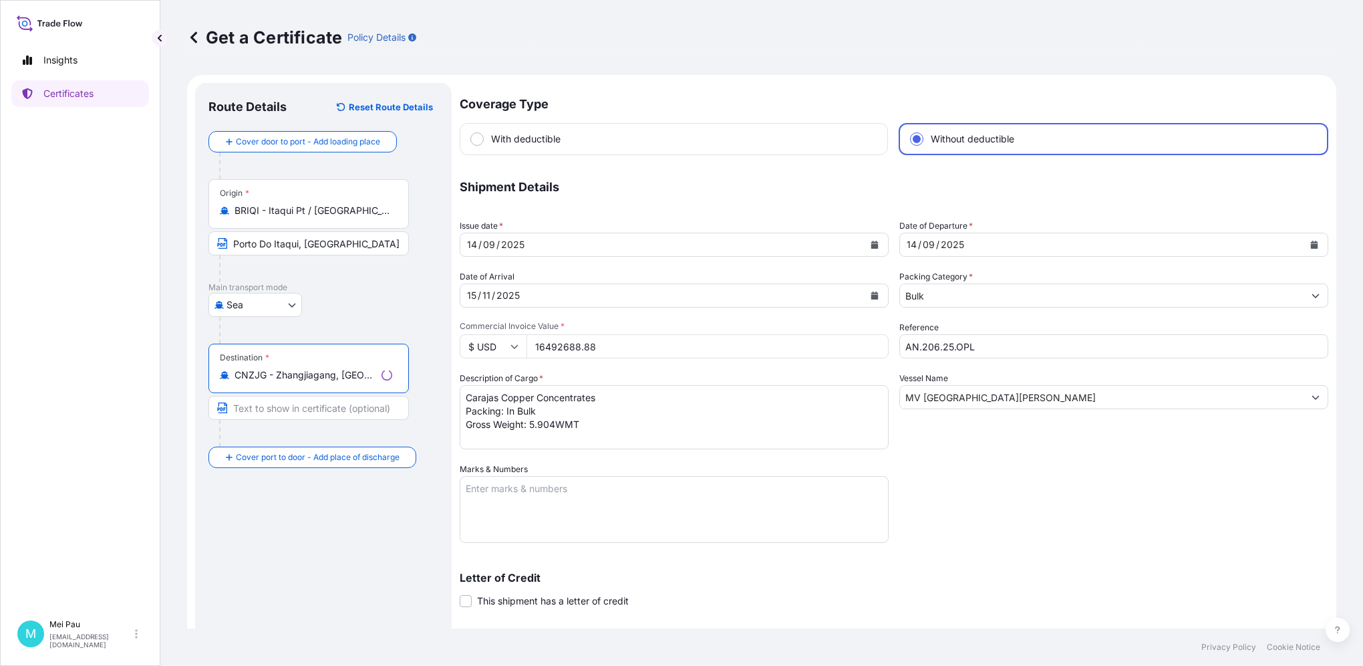
type input "CNZJG - Zhangjiagang, China"
click at [278, 406] on input "Text to appear on certificate" at bounding box center [309, 408] width 201 height 24
type input "Zhangjiagang, China"
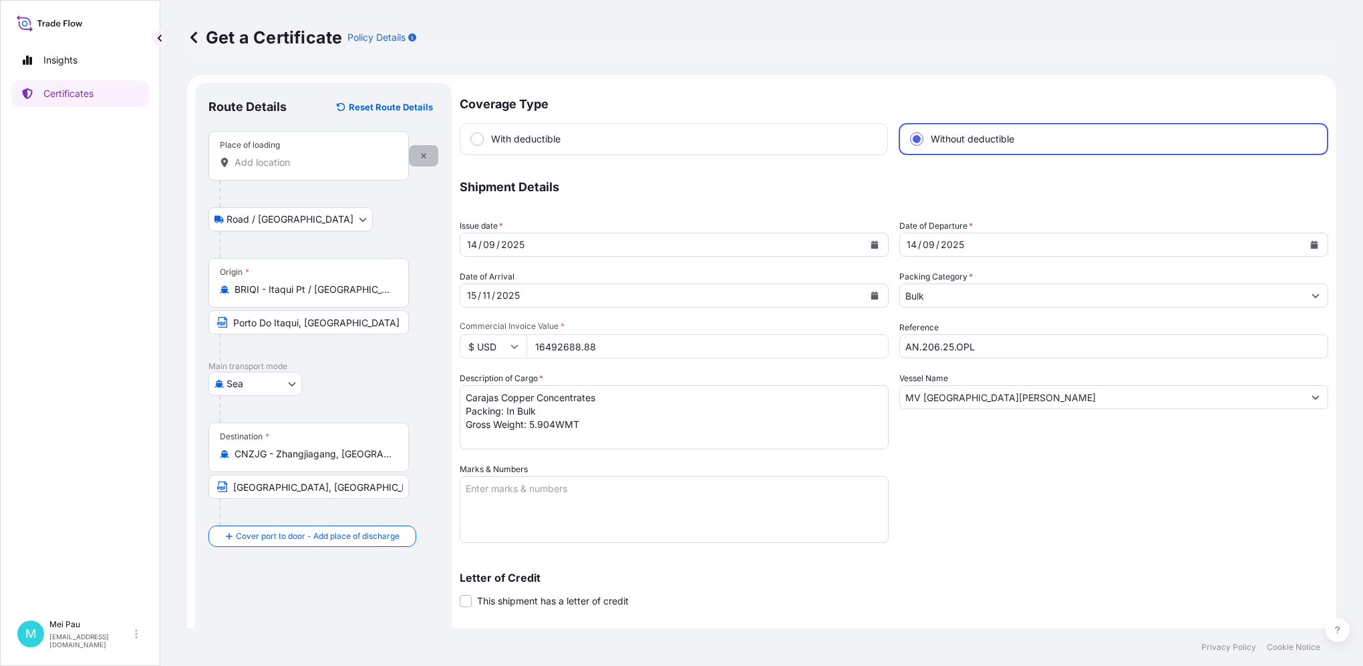
click at [422, 157] on icon "button" at bounding box center [423, 155] width 5 height 5
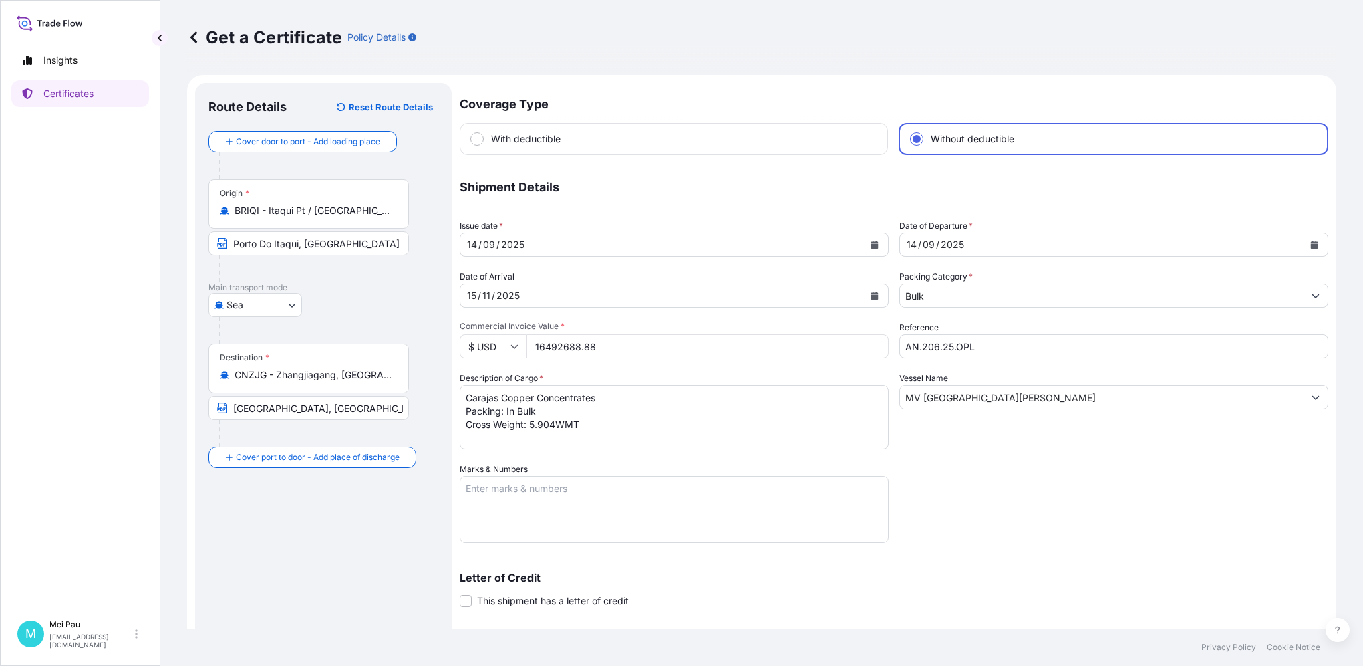
scroll to position [170, 0]
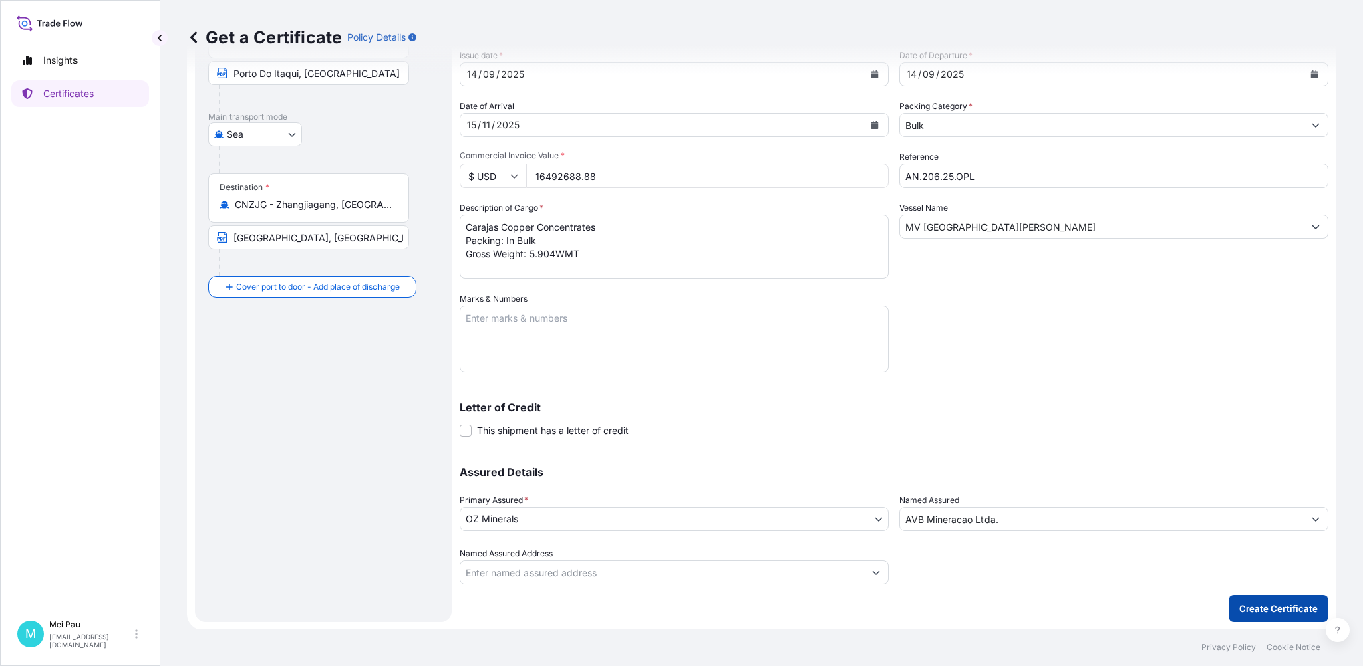
click at [1260, 603] on p "Create Certificate" at bounding box center [1279, 608] width 78 height 13
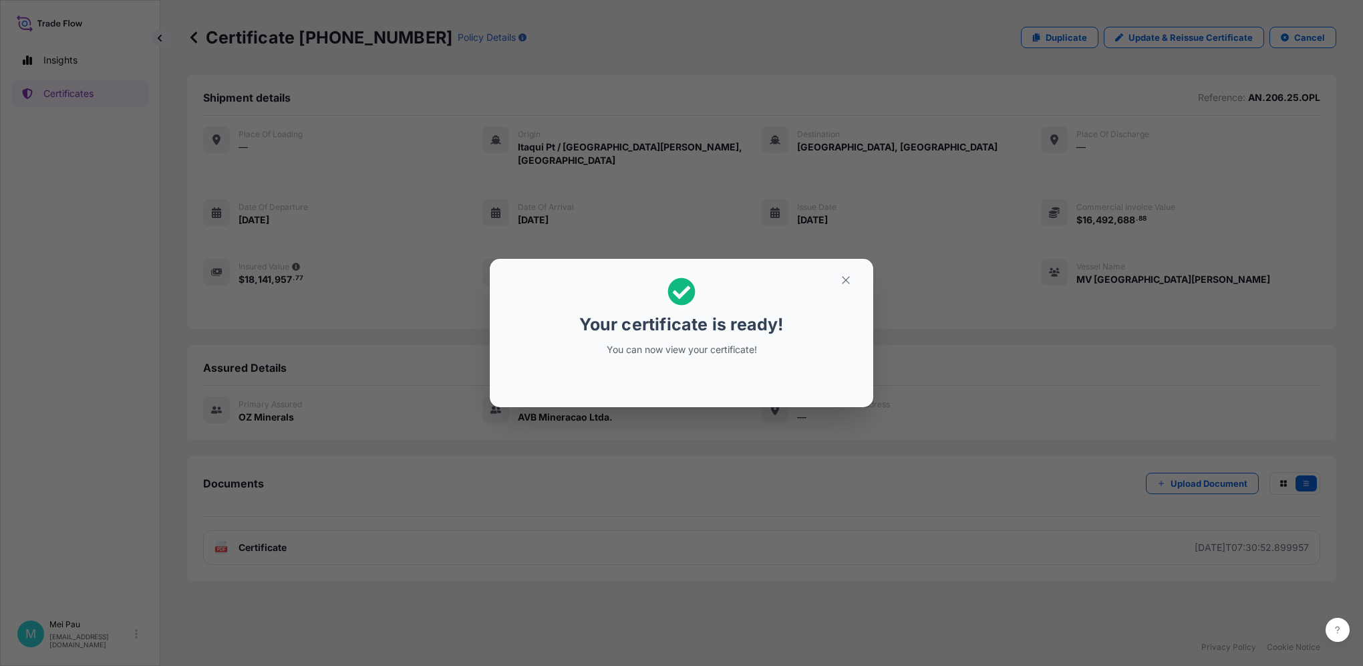
click at [718, 353] on p "You can now view your certificate!" at bounding box center [682, 349] width 206 height 13
click at [844, 283] on icon "button" at bounding box center [846, 280] width 12 height 12
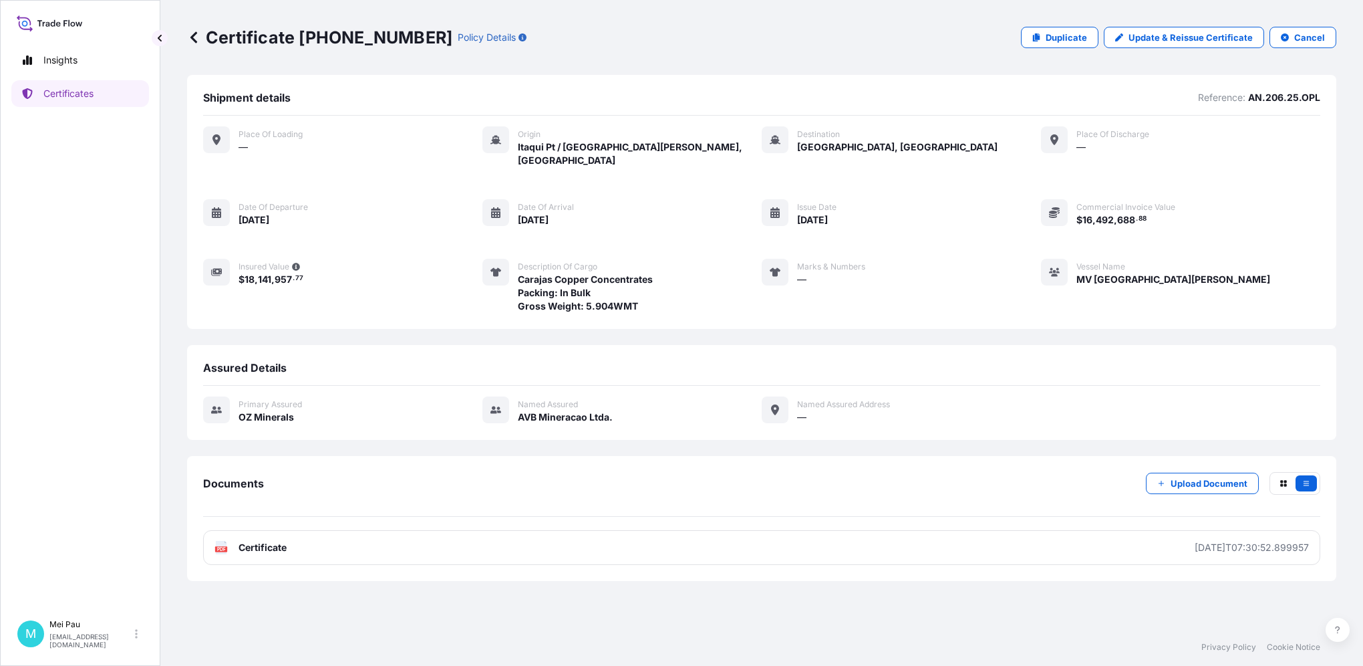
click at [241, 143] on span "—" at bounding box center [243, 146] width 9 height 13
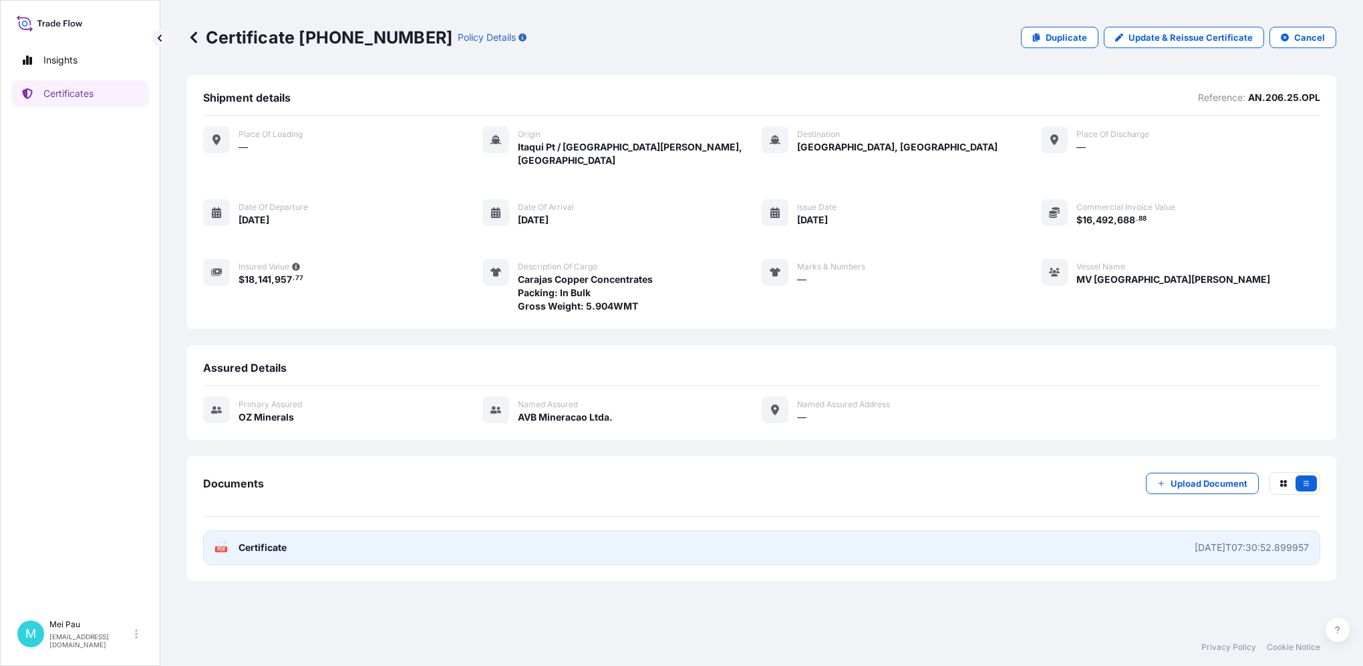
click at [267, 541] on span "Certificate" at bounding box center [263, 547] width 48 height 13
